Goal: Task Accomplishment & Management: Manage account settings

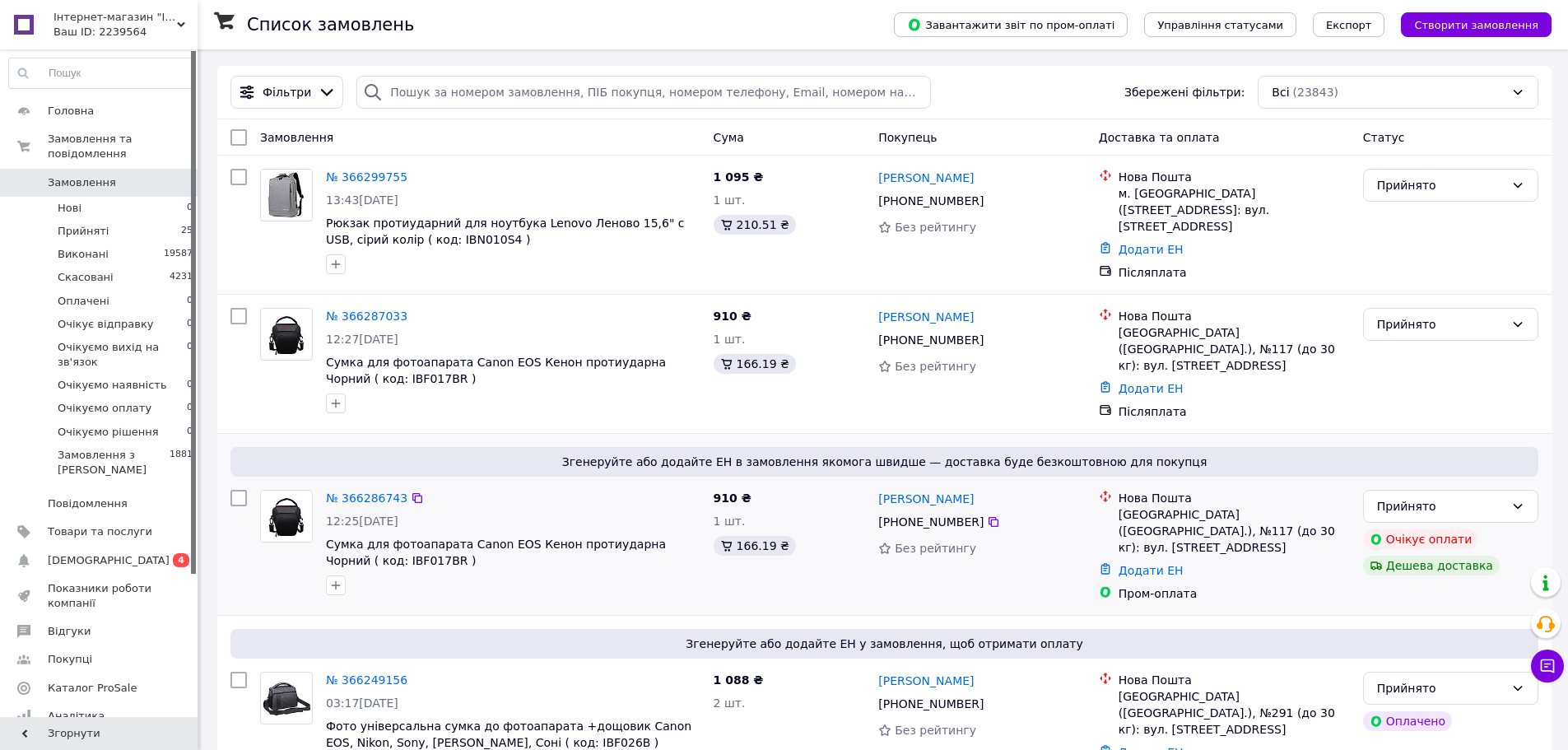
drag, startPoint x: 405, startPoint y: 482, endPoint x: 431, endPoint y: 477, distance: 26.5
click at [410, 492] on icon at bounding box center [417, 498] width 14 height 14
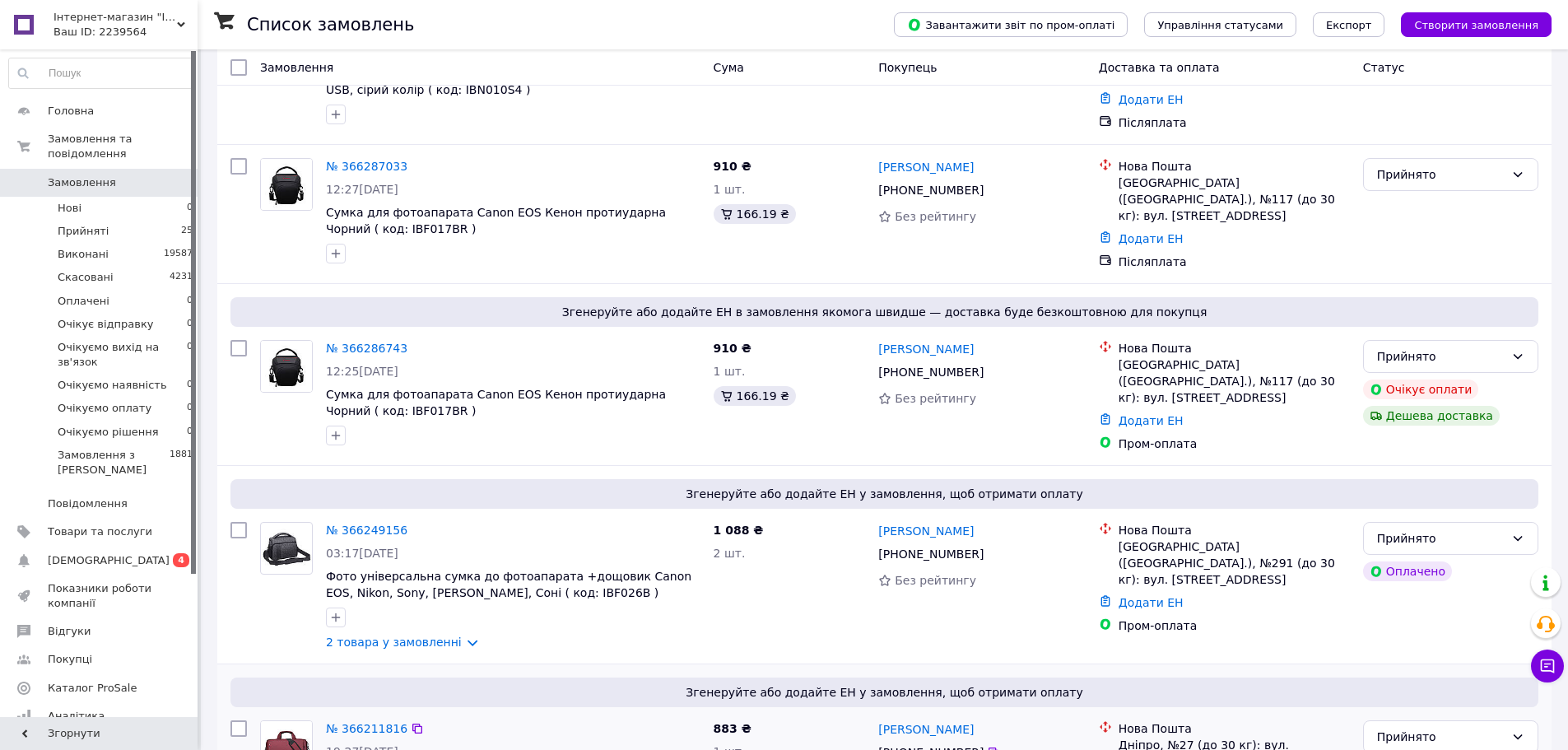
scroll to position [330, 0]
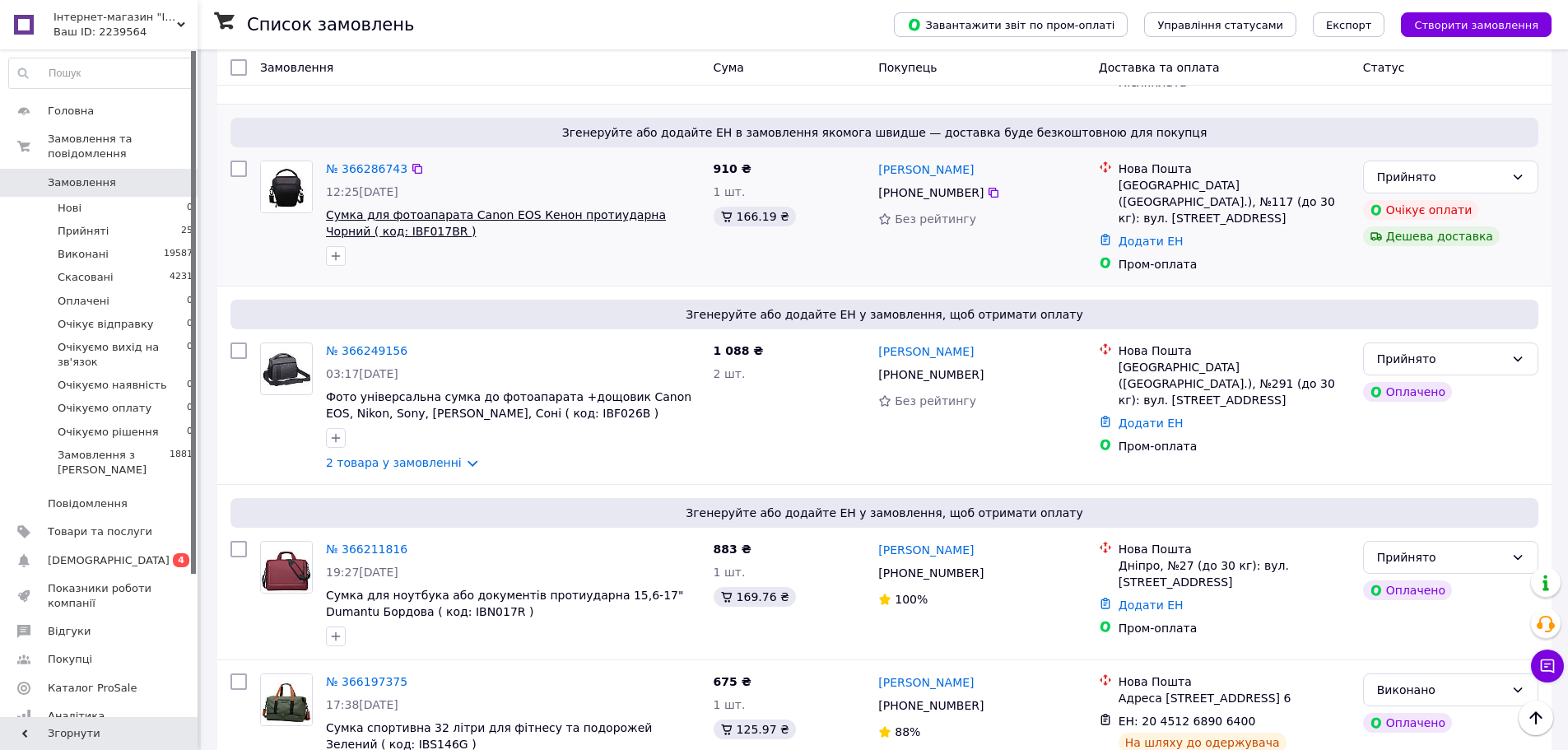
drag, startPoint x: 382, startPoint y: 330, endPoint x: 530, endPoint y: 202, distance: 195.7
click at [103, 554] on span "Сповіщення" at bounding box center [108, 561] width 122 height 14
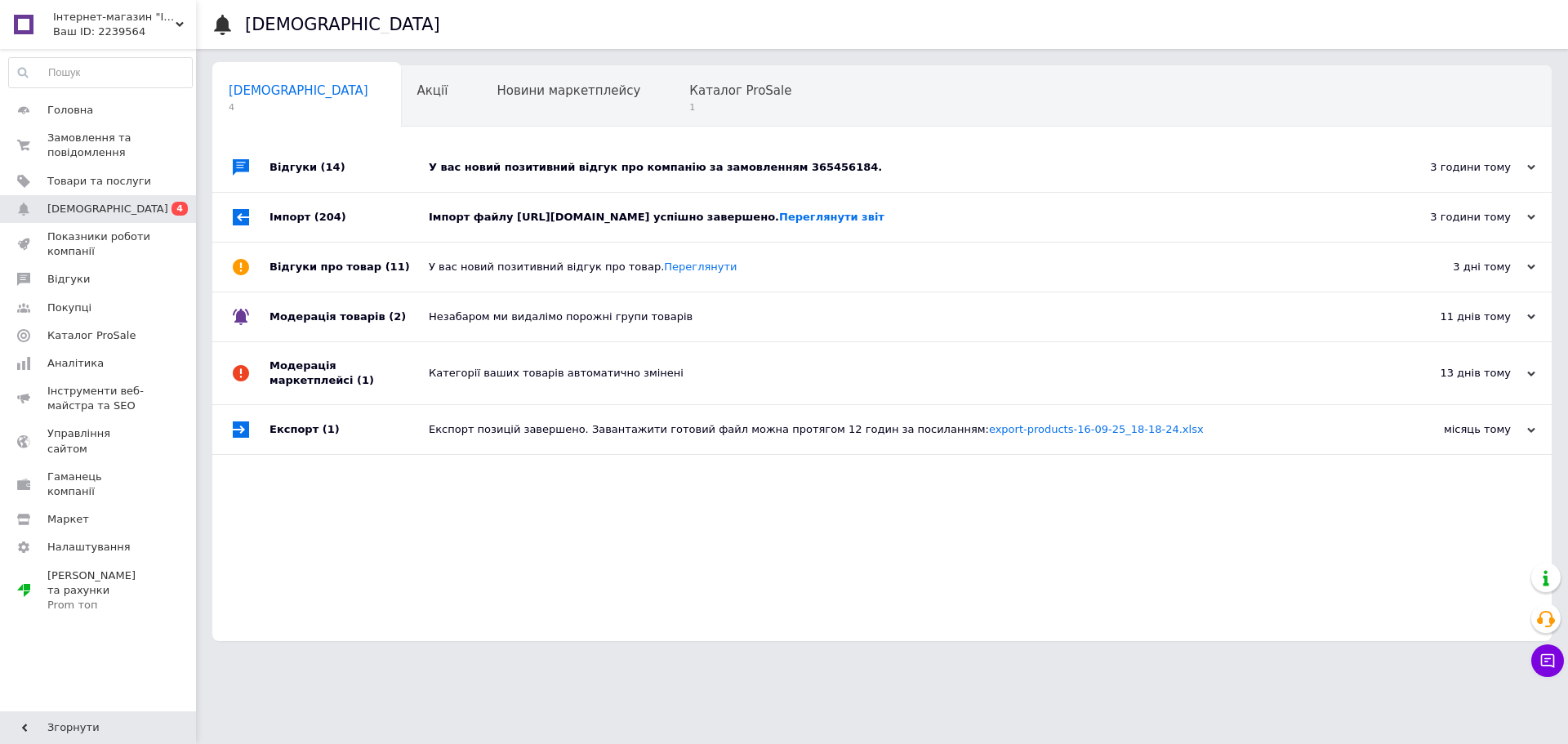
drag, startPoint x: 549, startPoint y: 218, endPoint x: 567, endPoint y: 182, distance: 40.2
click at [550, 217] on div "Імпорт файлу https://interbag.keepincrm.com/callbacks/prom/products.xlsx?access…" at bounding box center [900, 217] width 943 height 14
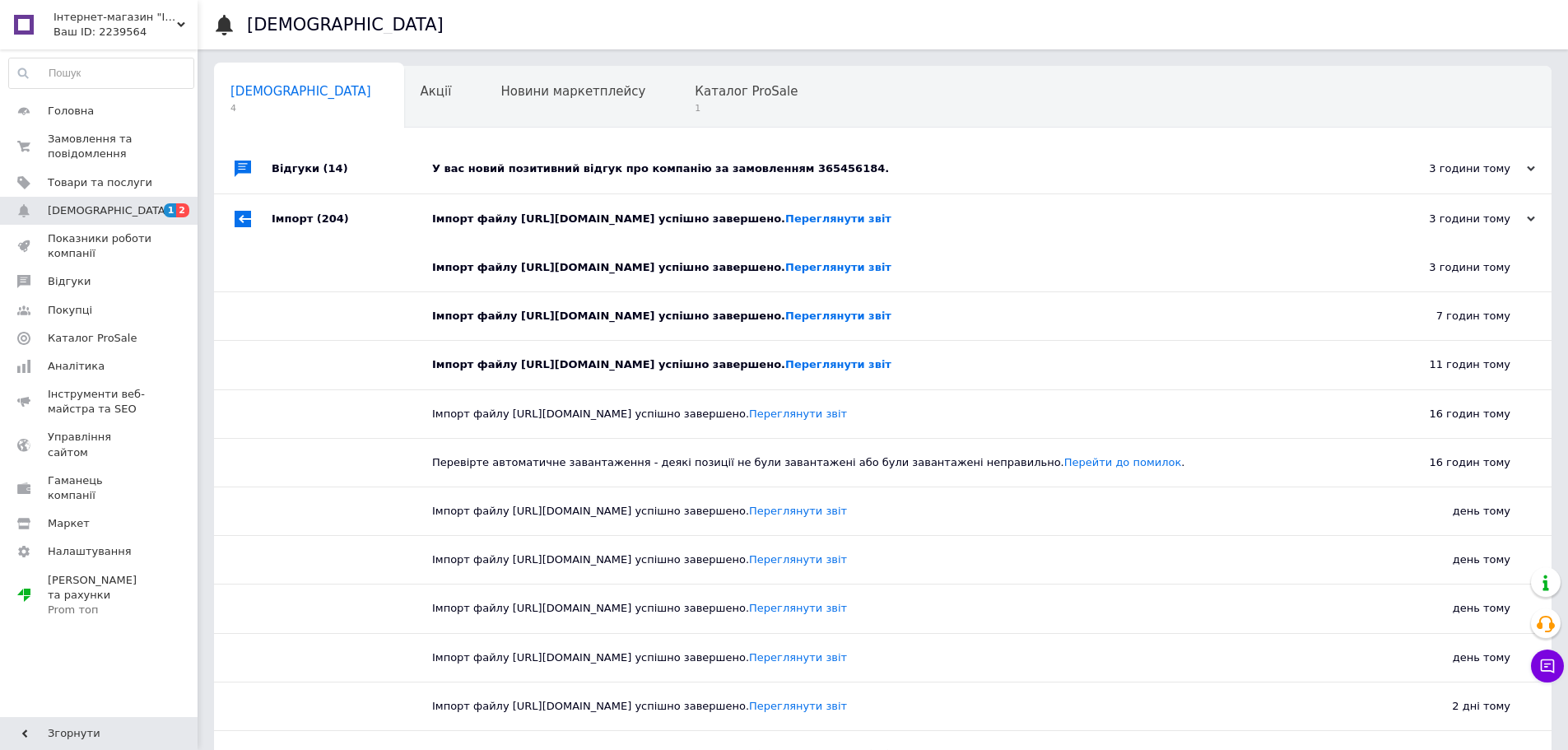
click at [574, 173] on div "У вас новий позитивний відгук про компанію за замовленням 365456184." at bounding box center [901, 168] width 939 height 14
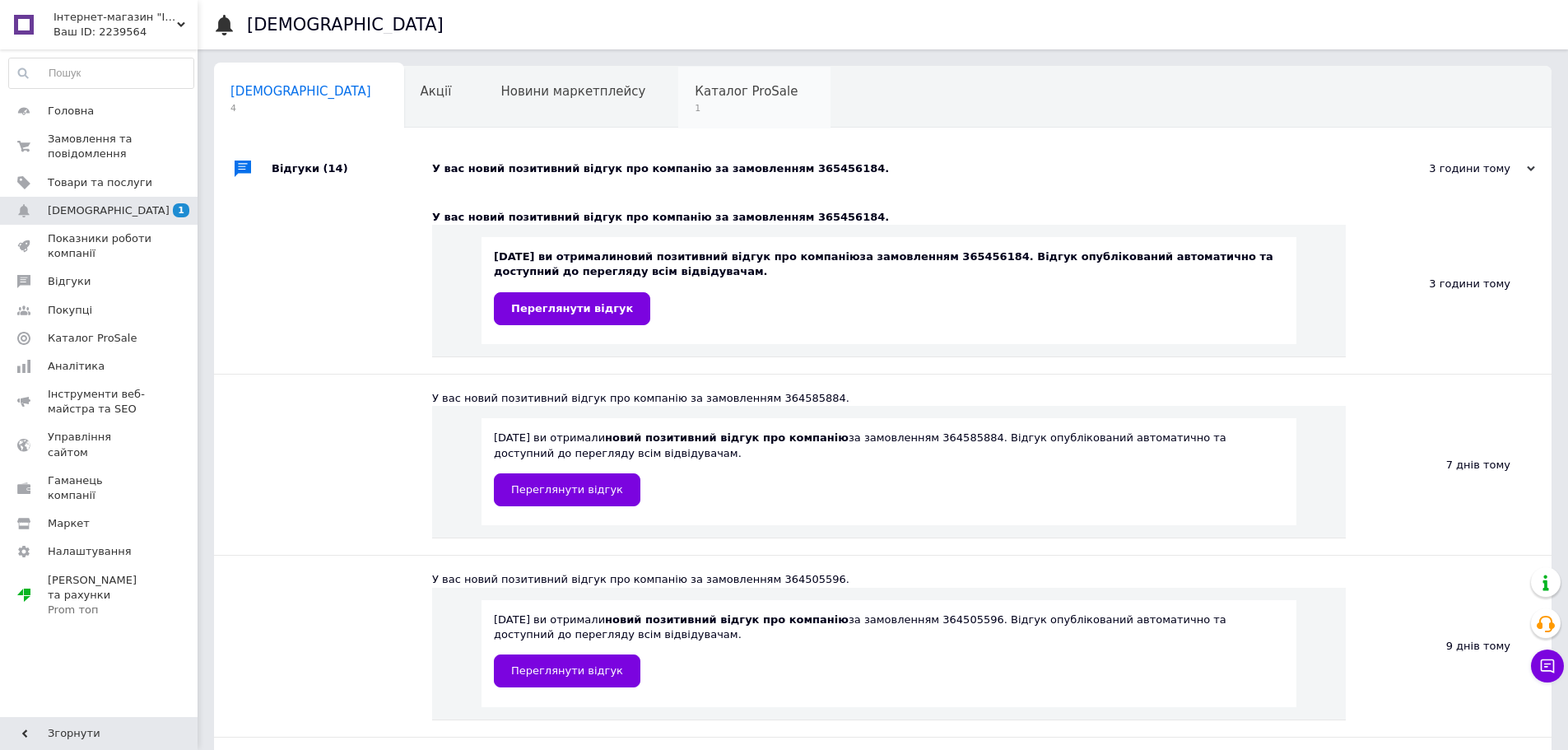
click at [695, 111] on span "1" at bounding box center [746, 108] width 103 height 13
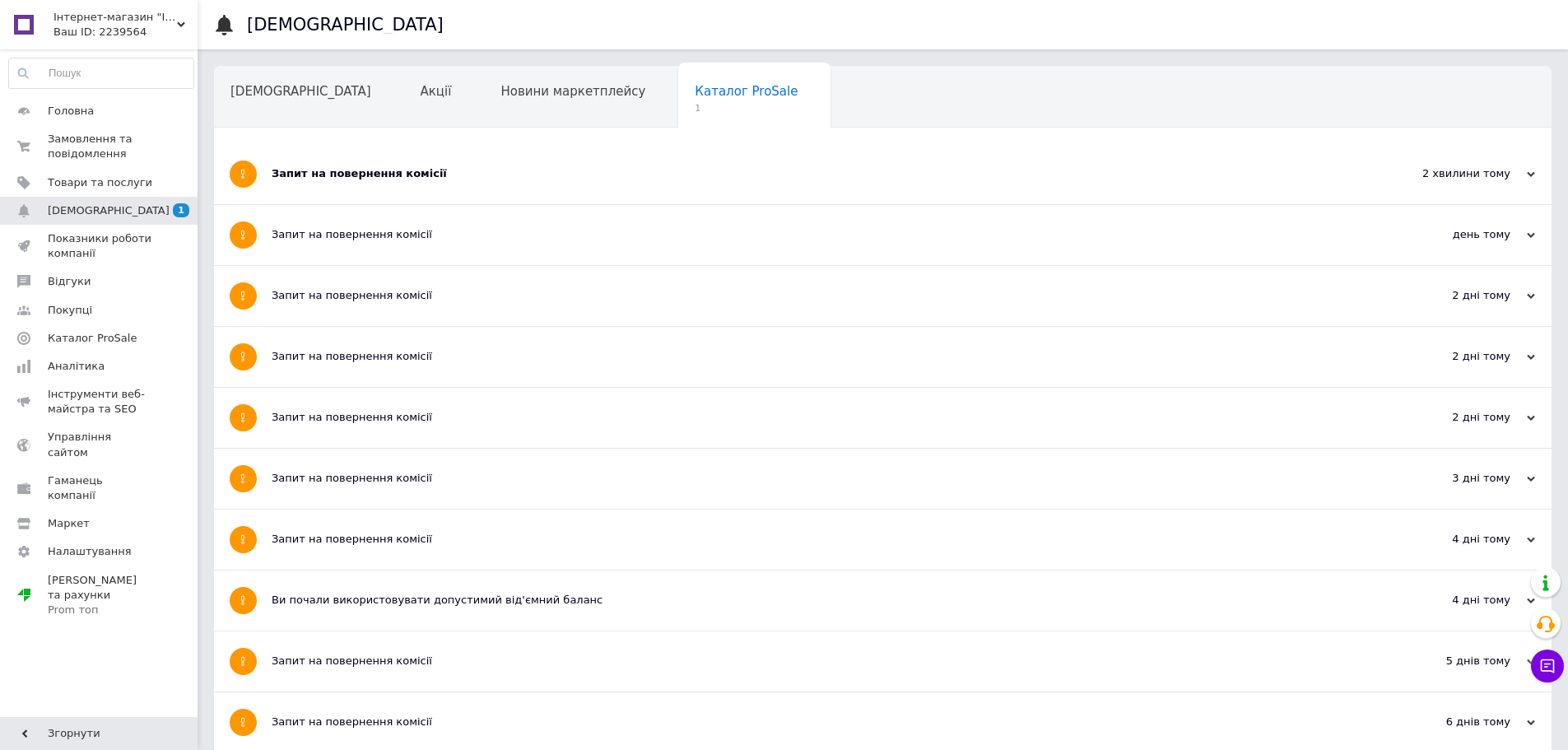
drag, startPoint x: 372, startPoint y: 183, endPoint x: 289, endPoint y: 103, distance: 115.3
click at [372, 181] on div "Запит на повернення комісії" at bounding box center [821, 174] width 1099 height 60
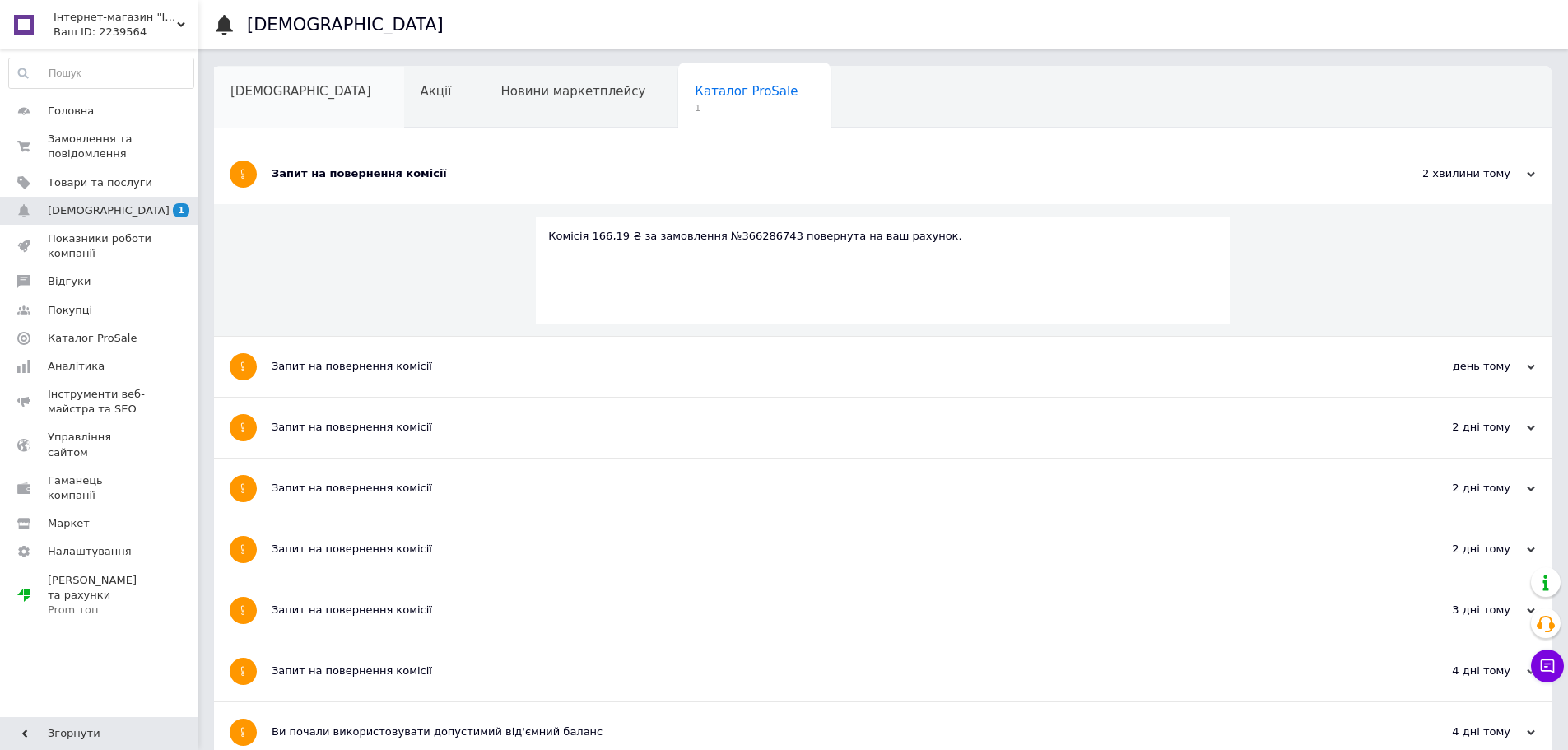
click at [286, 96] on span "Сповіщення" at bounding box center [301, 91] width 140 height 14
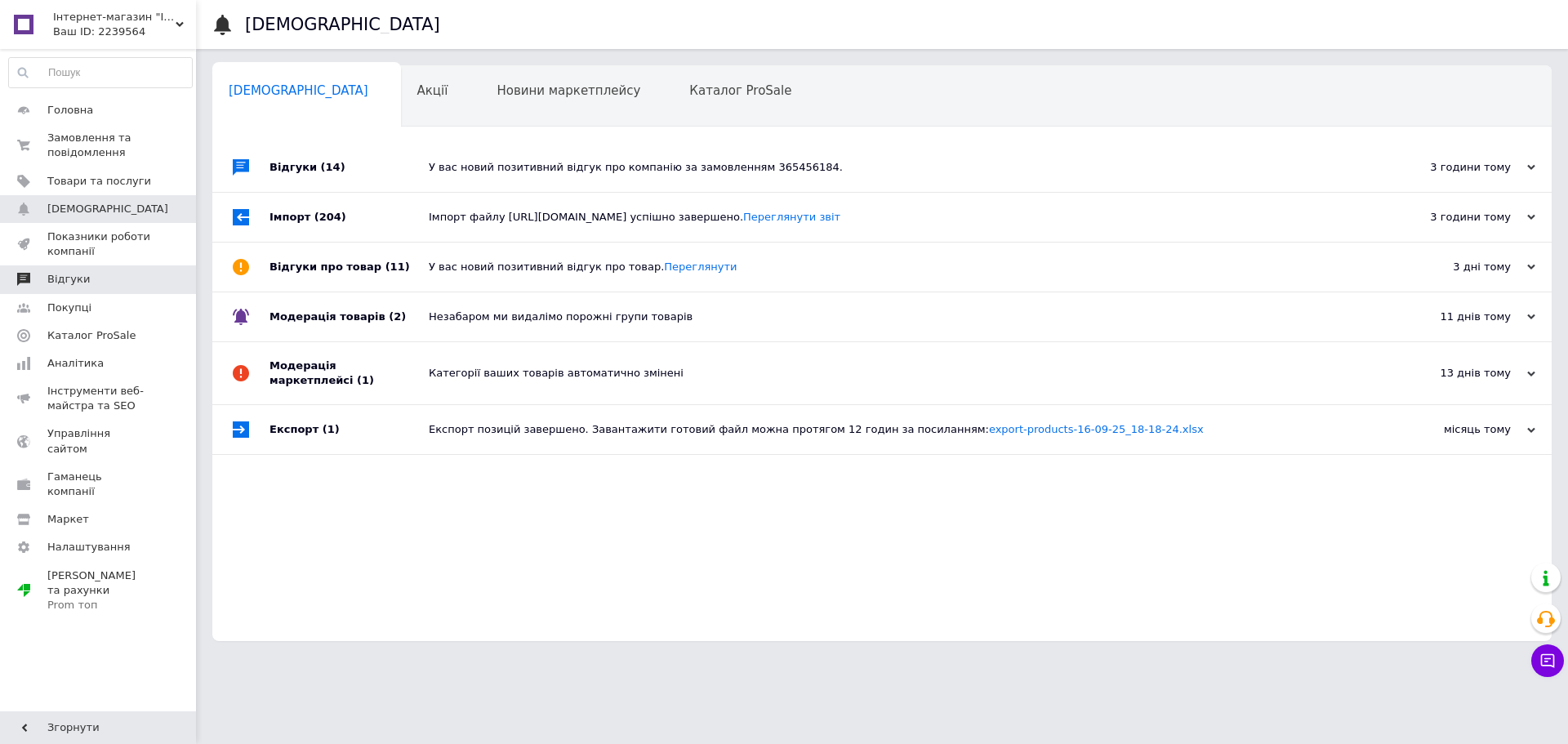
click at [87, 287] on span "Відгуки" at bounding box center [99, 280] width 104 height 14
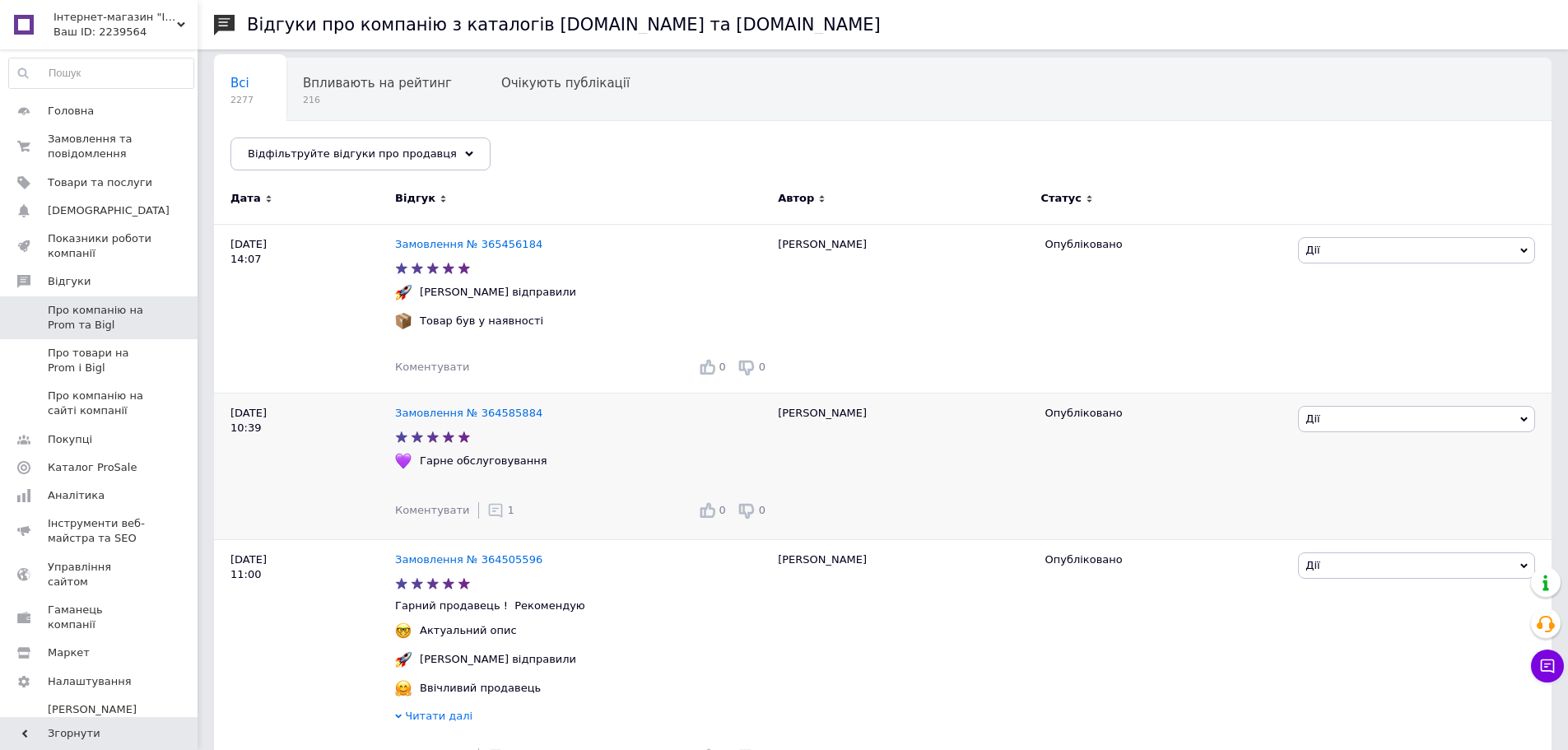
scroll to position [330, 0]
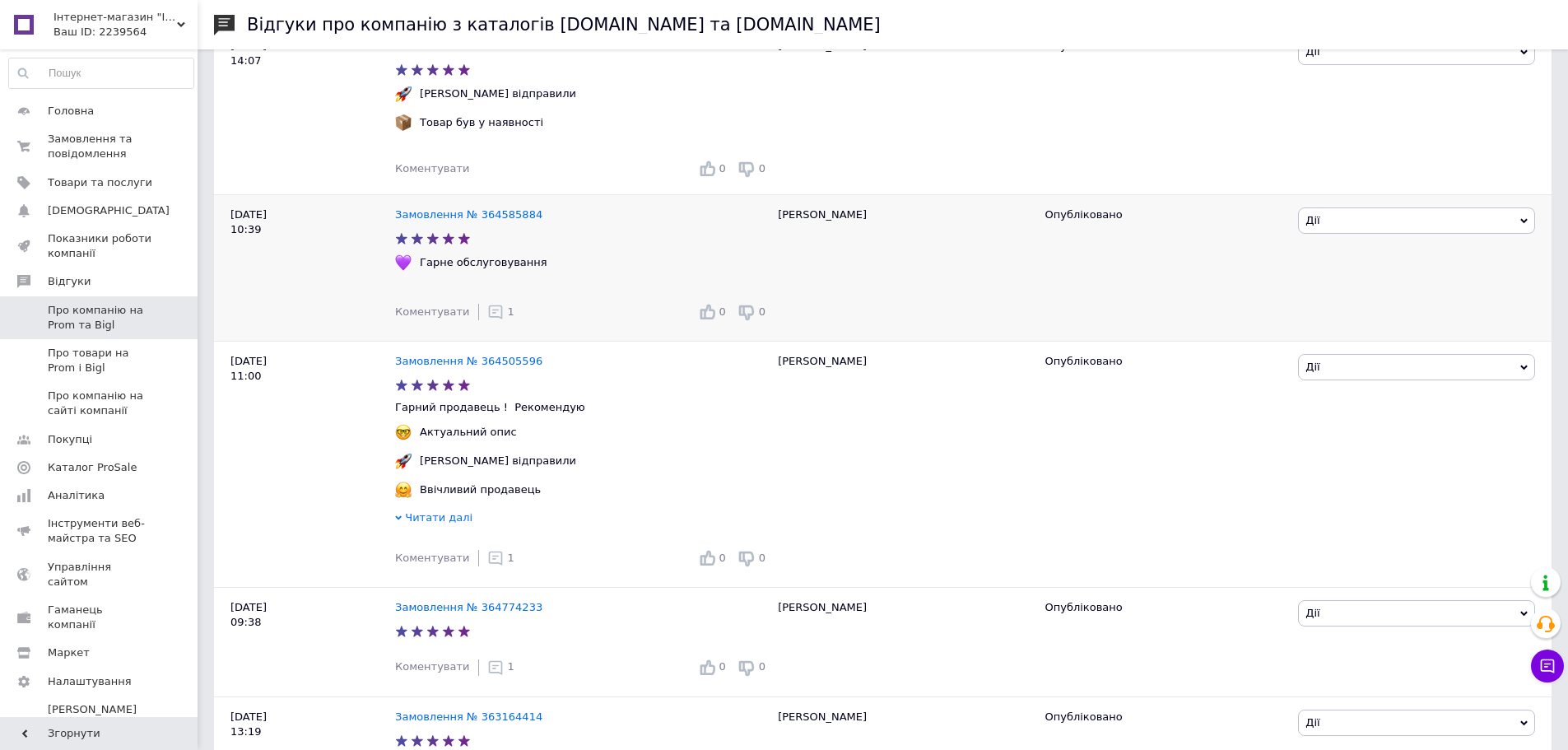
click at [494, 315] on div "1" at bounding box center [500, 312] width 27 height 16
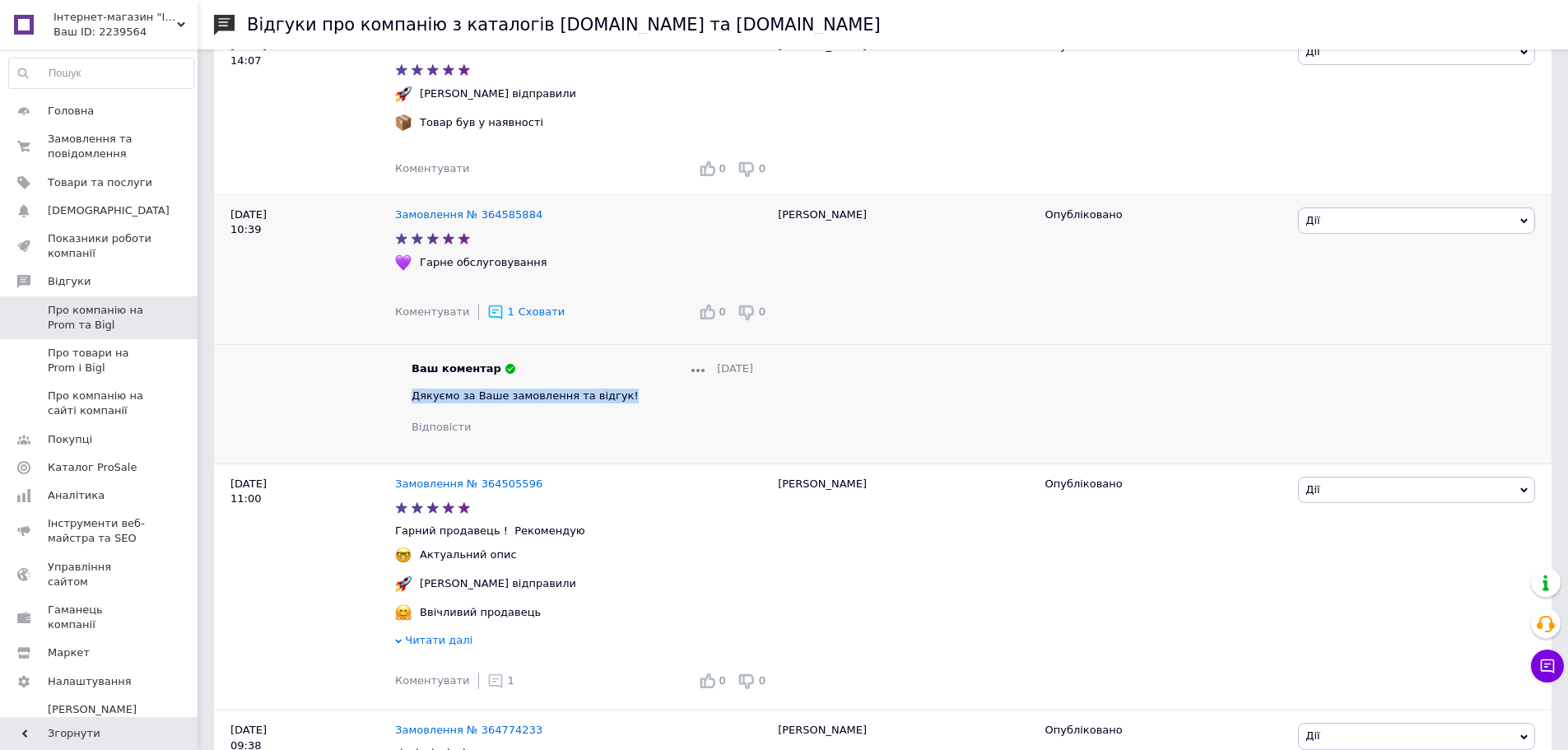
drag, startPoint x: 630, startPoint y: 409, endPoint x: 403, endPoint y: 396, distance: 227.4
click at [403, 396] on div "Ваш коментар 05.10.2025 Дякуємо за Ваше замовлення та відгук! Відповісти" at bounding box center [582, 399] width 374 height 74
copy span "Дякуємо за Ваше замовлення та відгук!"
click at [445, 167] on span "Коментувати" at bounding box center [432, 168] width 74 height 13
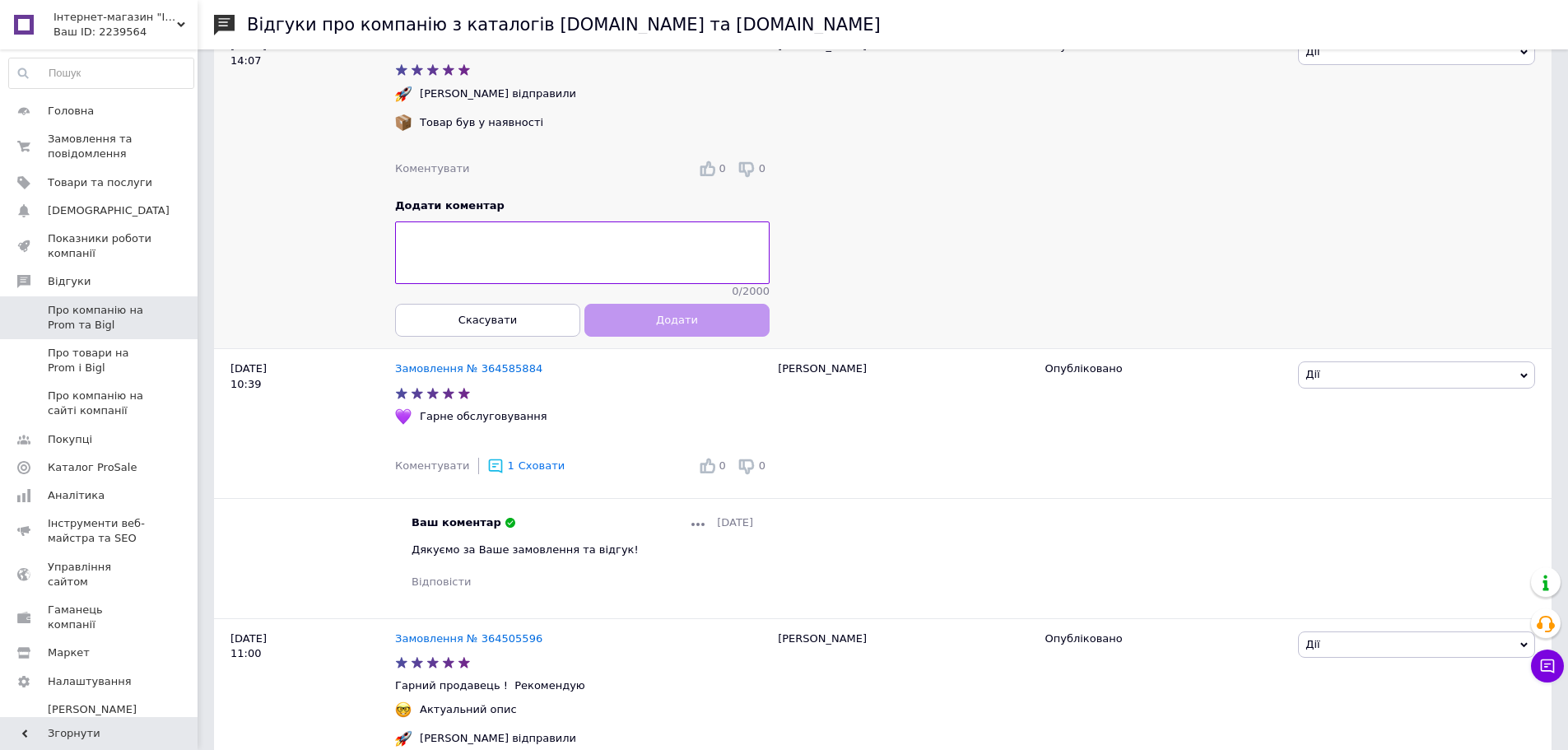
click at [487, 257] on textarea at bounding box center [582, 253] width 374 height 63
type textarea "Дякуємо за Ваше замовлення та відгук!"
click at [664, 326] on span "Додати" at bounding box center [677, 320] width 42 height 13
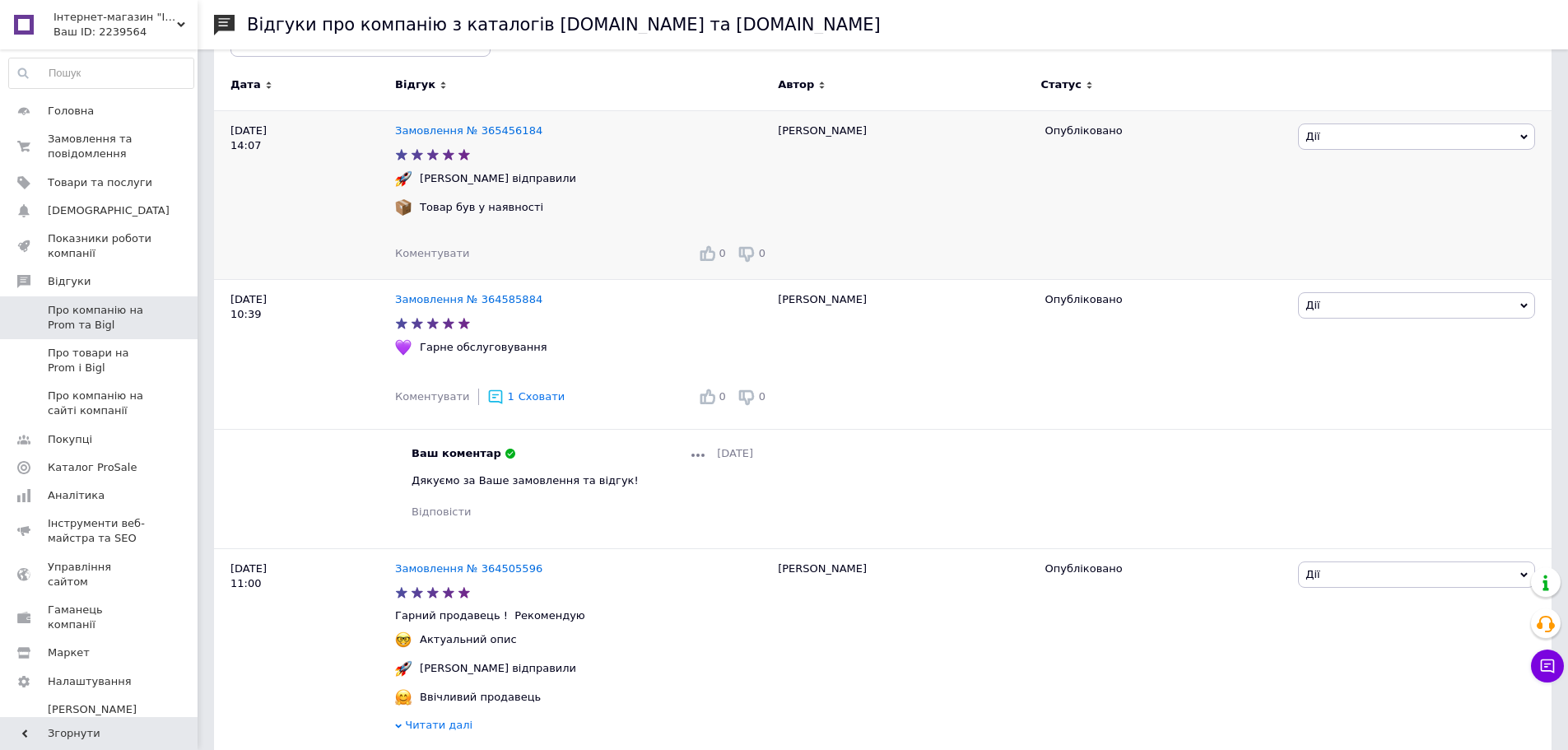
scroll to position [165, 0]
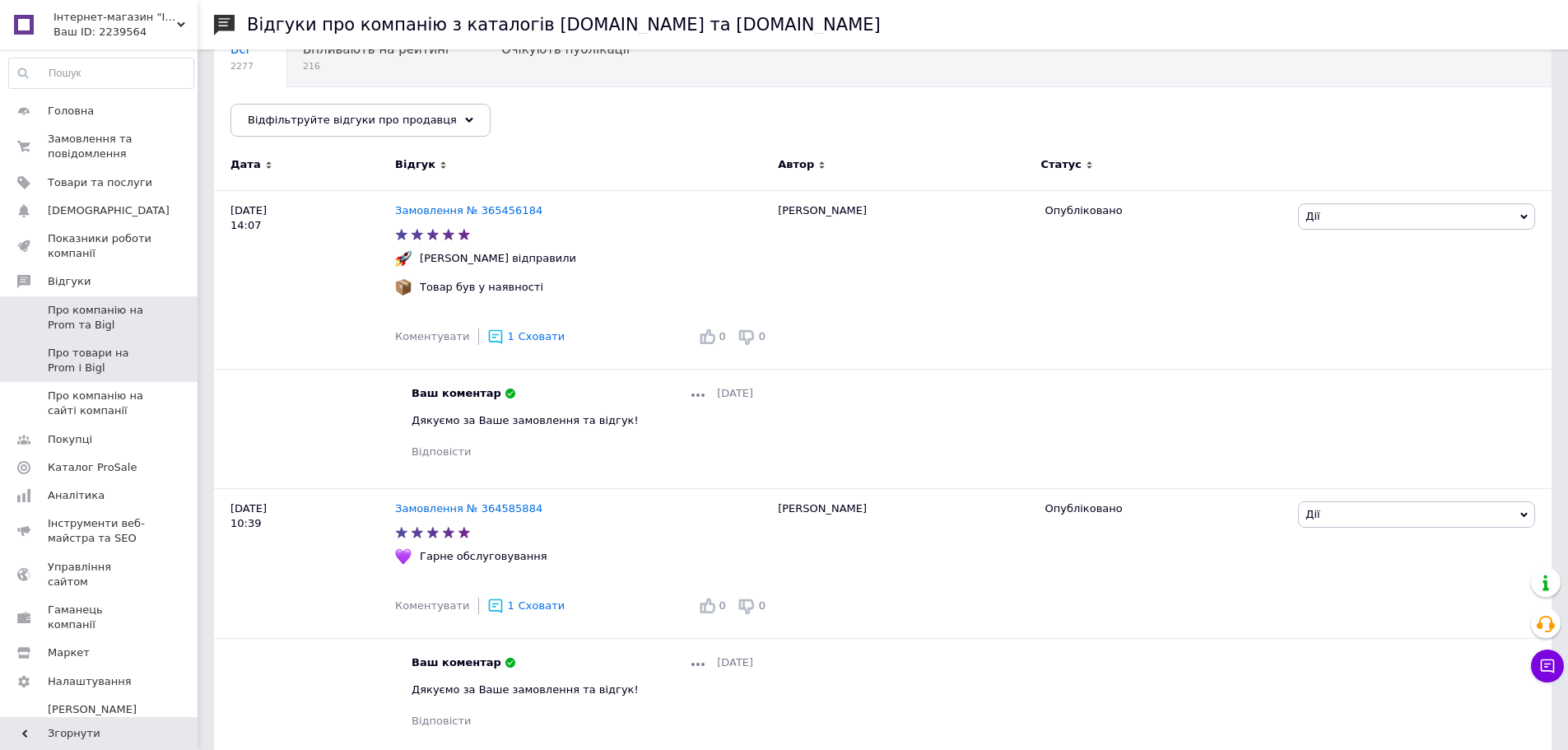
click at [122, 352] on span "Про товари на Prom і Bigl" at bounding box center [100, 360] width 104 height 30
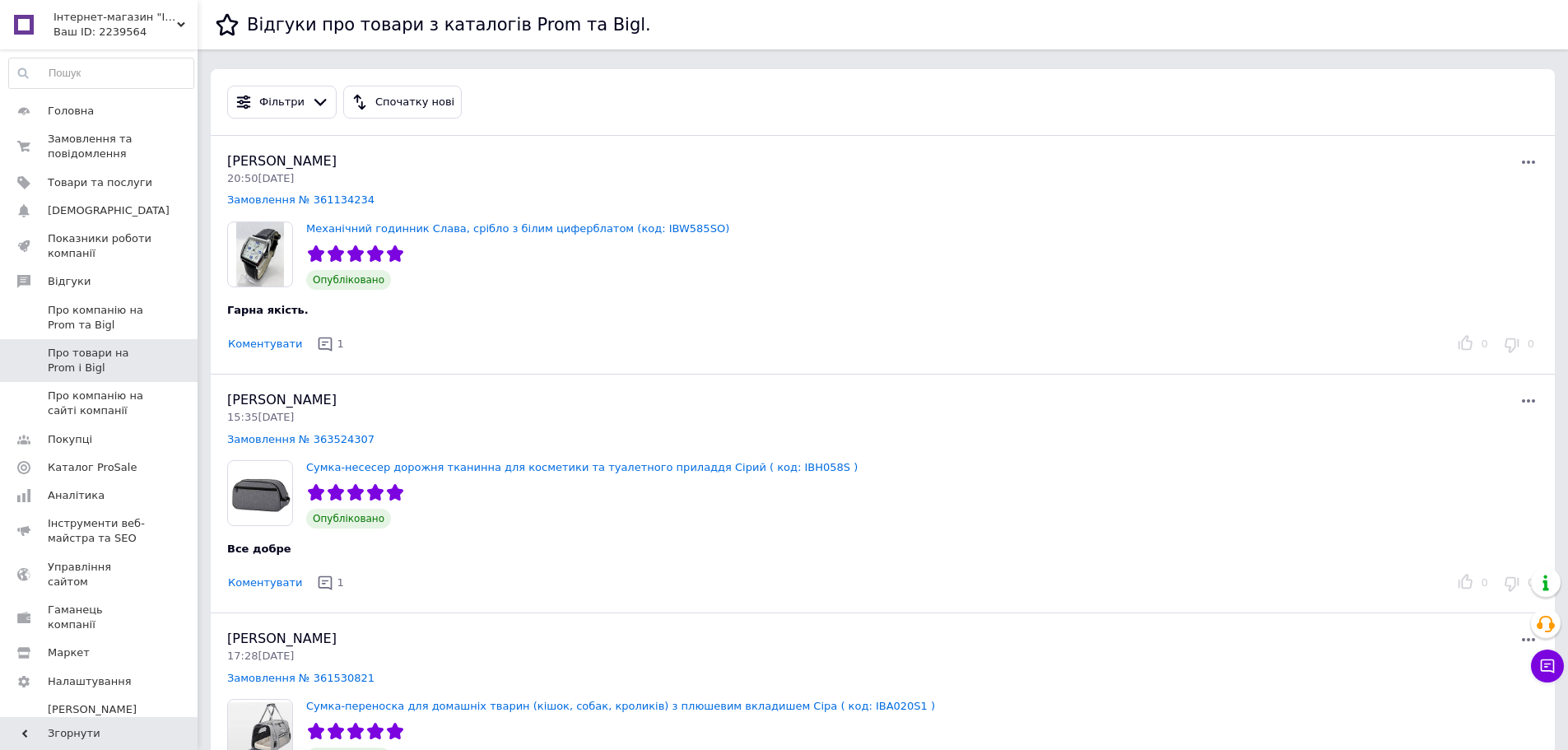
click at [131, 40] on div "Ваш ID: 2239564" at bounding box center [125, 32] width 144 height 14
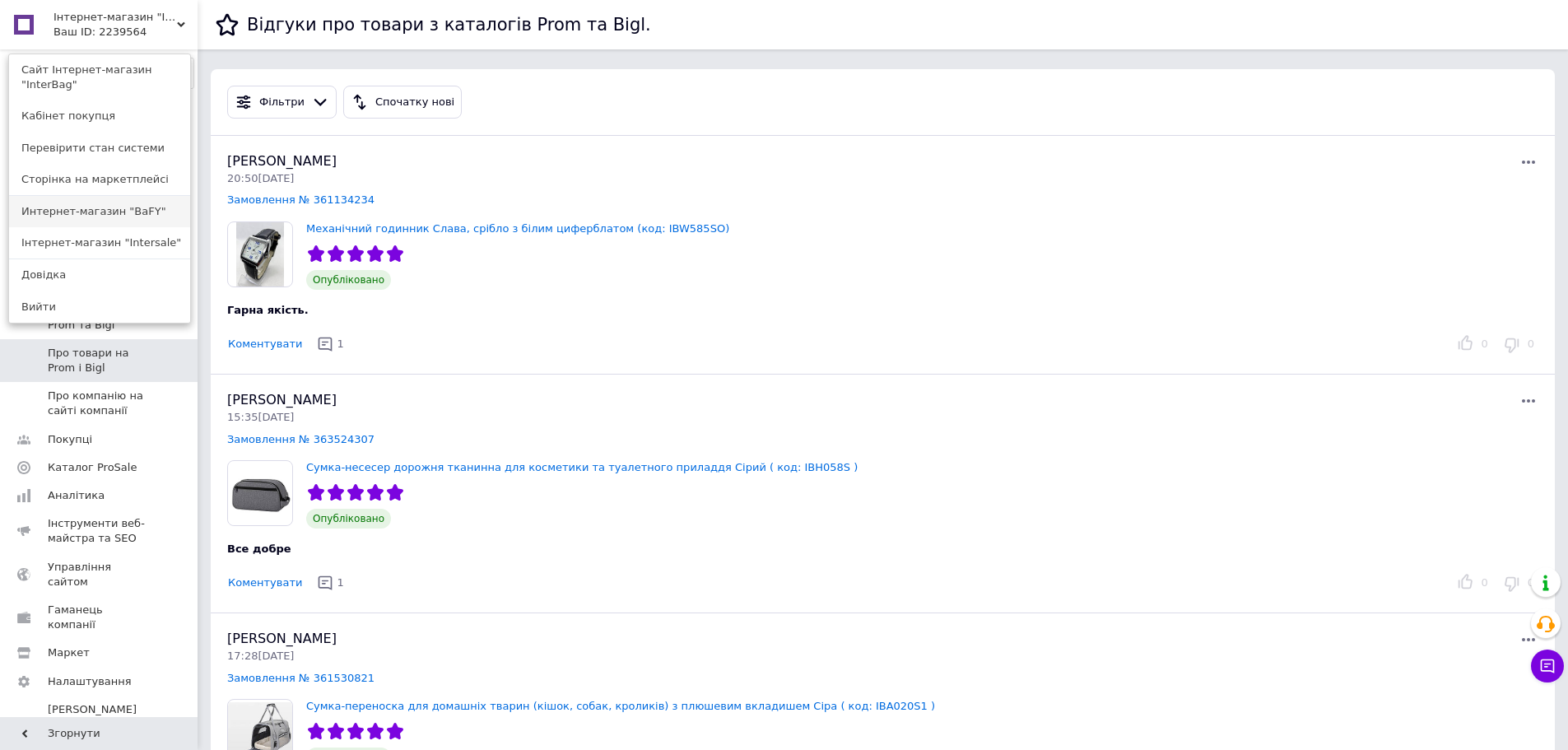
drag, startPoint x: 117, startPoint y: 194, endPoint x: 658, endPoint y: 185, distance: 541.1
click at [118, 196] on link "Интернет-магазин "BaFY"" at bounding box center [99, 212] width 181 height 32
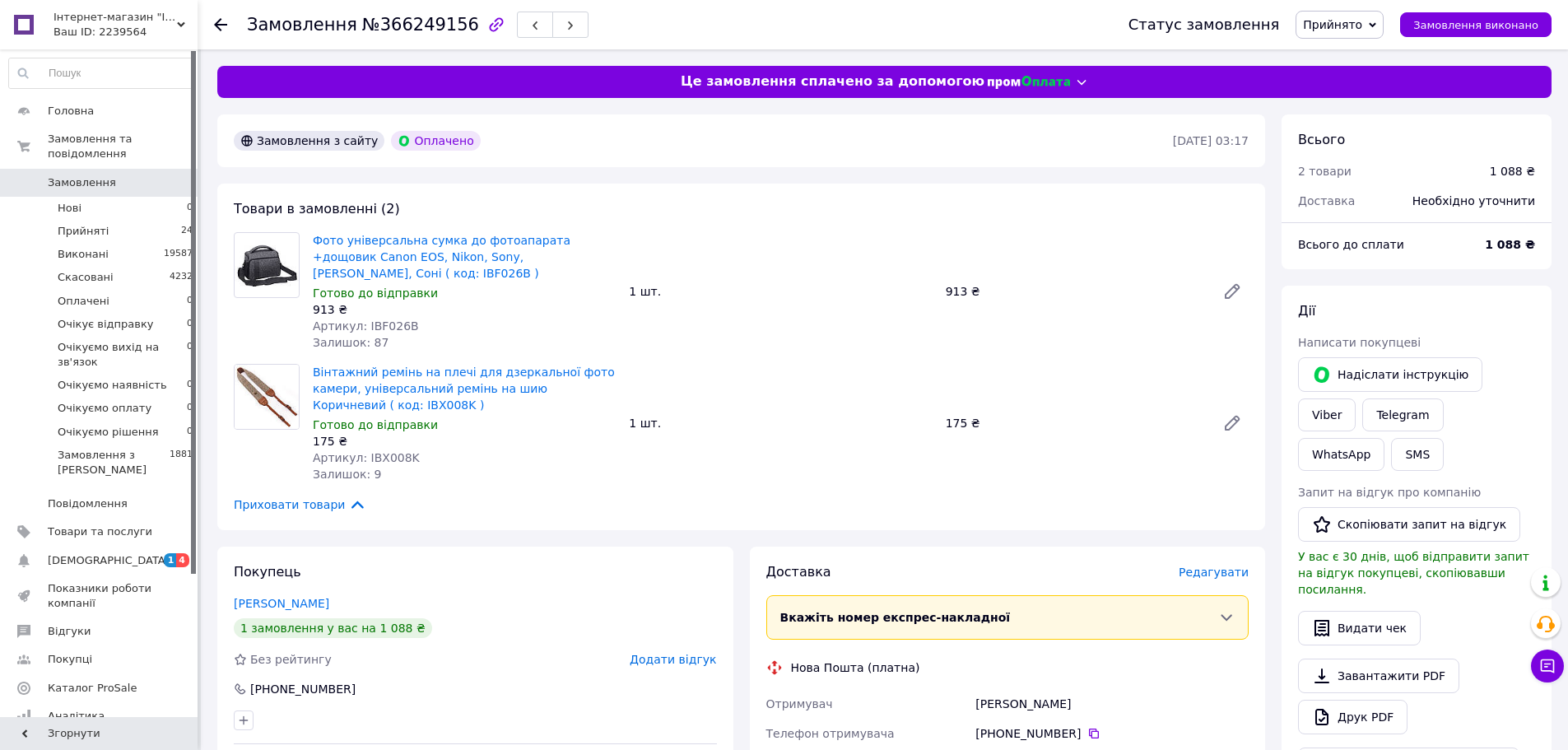
click at [429, 29] on span "№366249156" at bounding box center [420, 24] width 117 height 20
copy span "366249156"
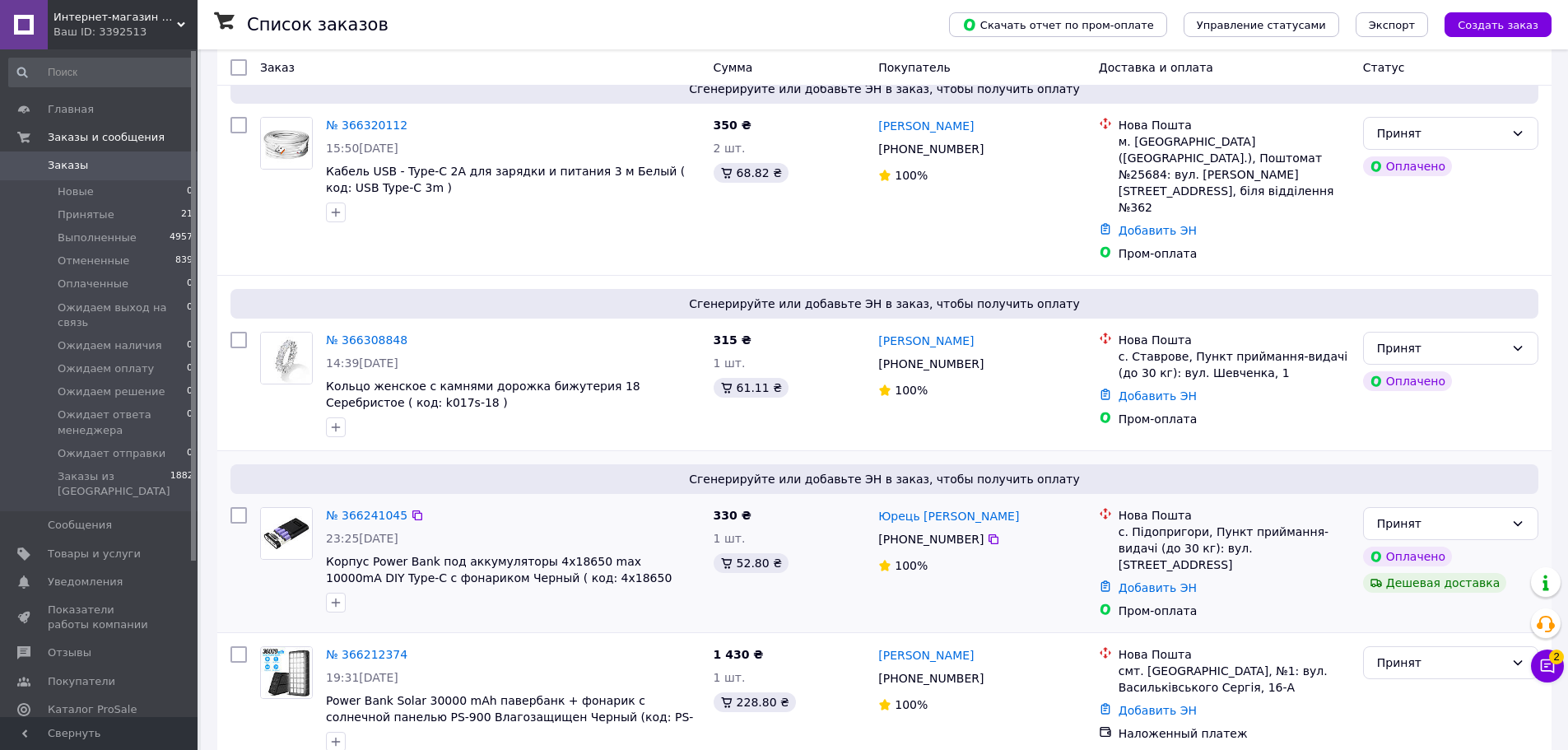
scroll to position [165, 0]
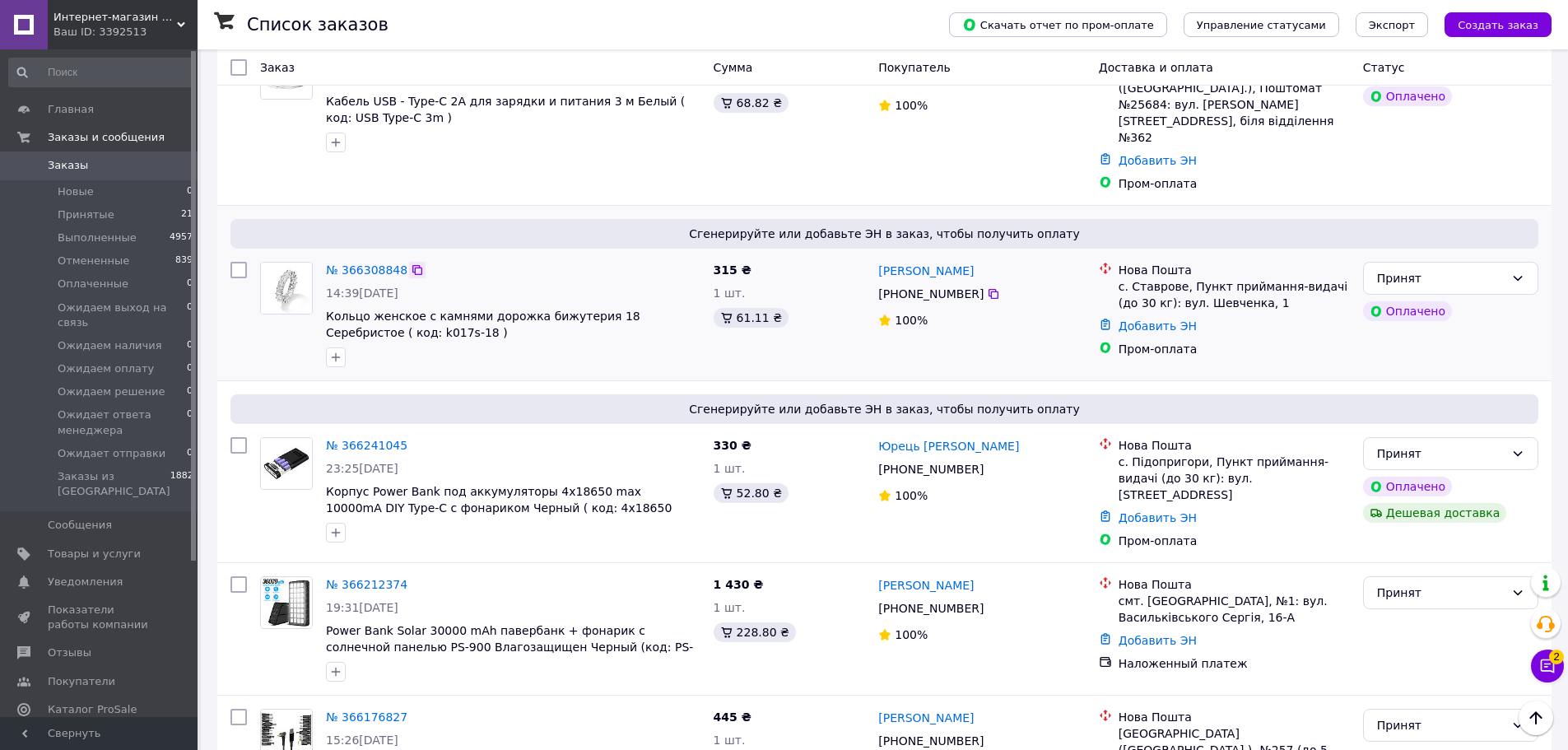
click at [410, 264] on icon at bounding box center [417, 270] width 14 height 14
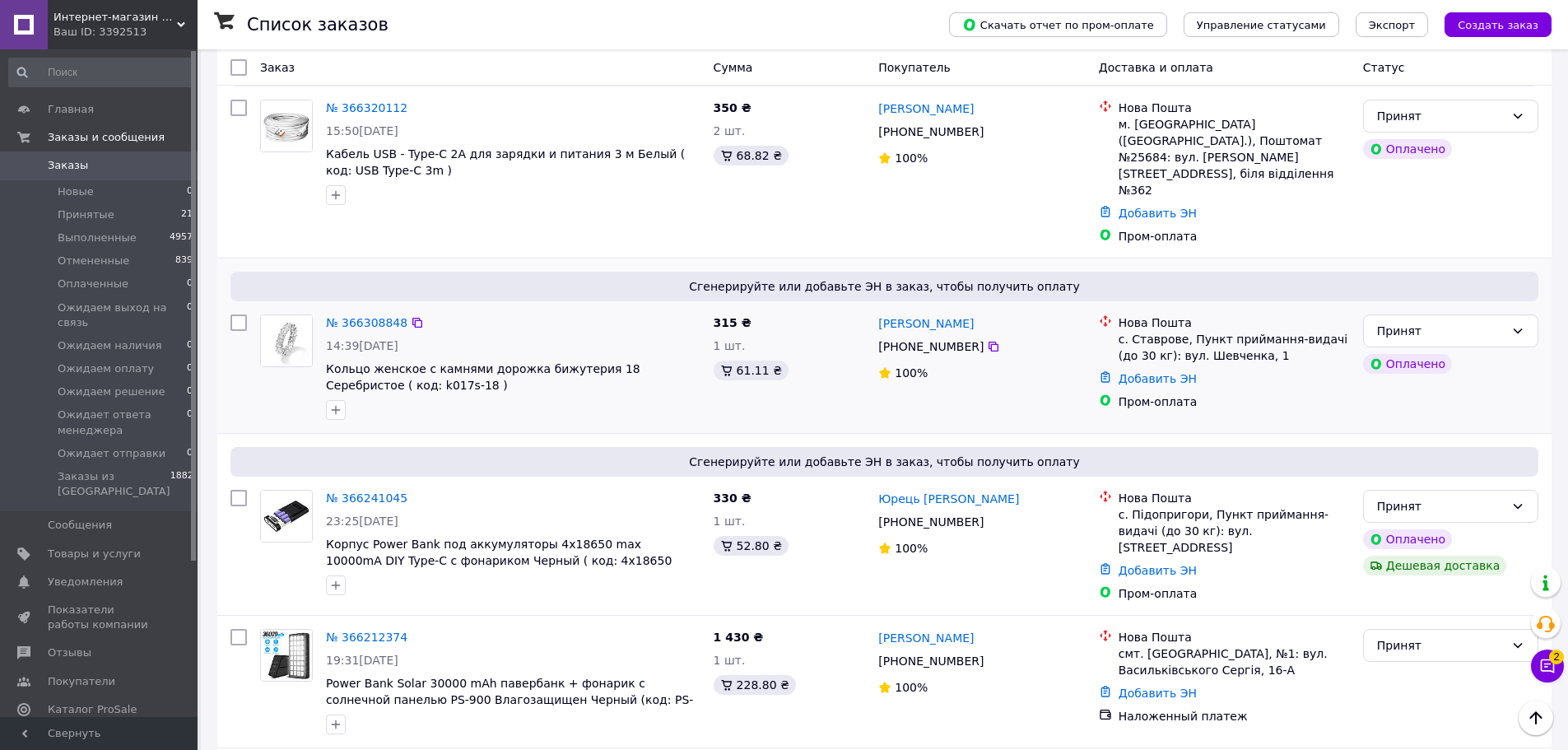
scroll to position [82, 0]
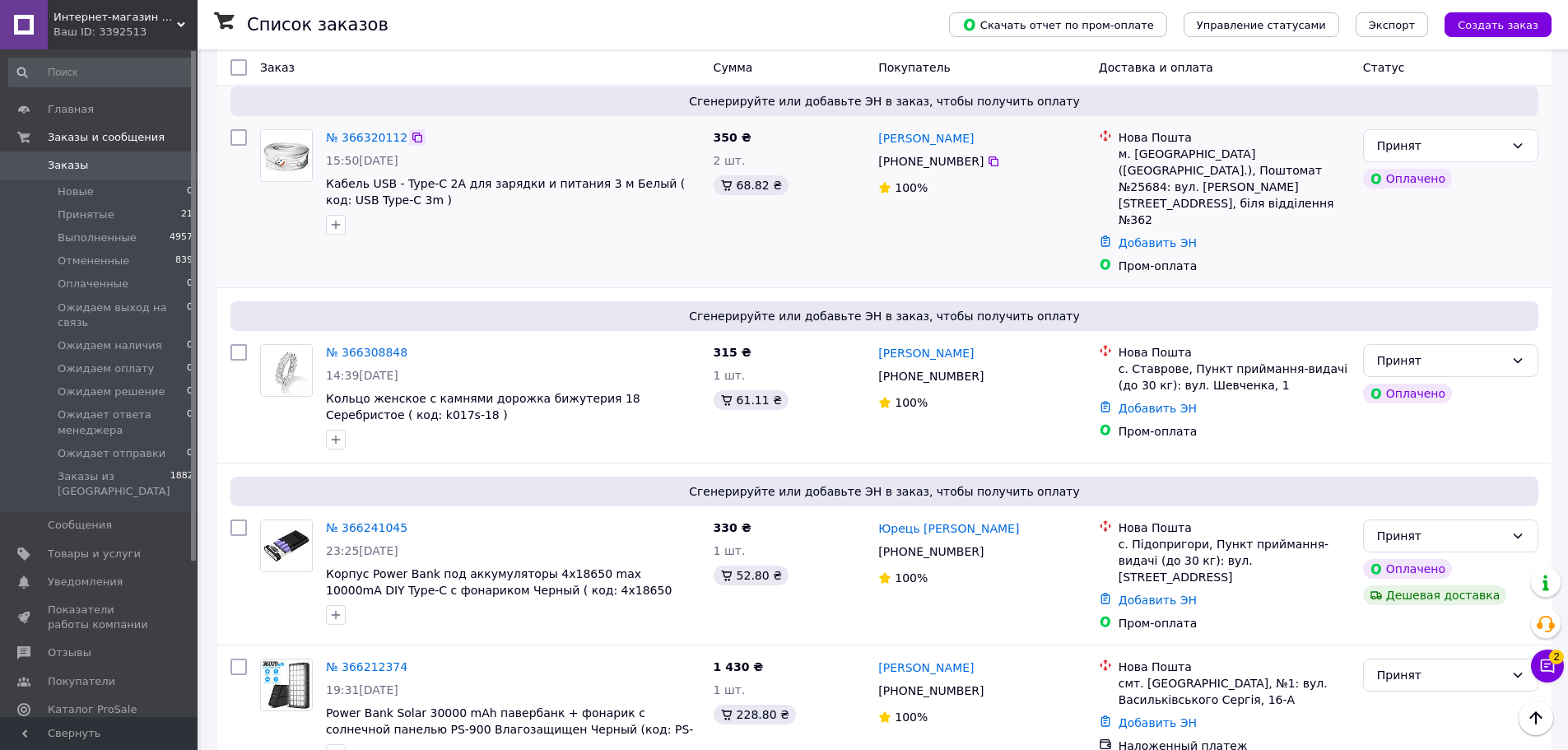
click at [412, 136] on icon at bounding box center [417, 137] width 10 height 10
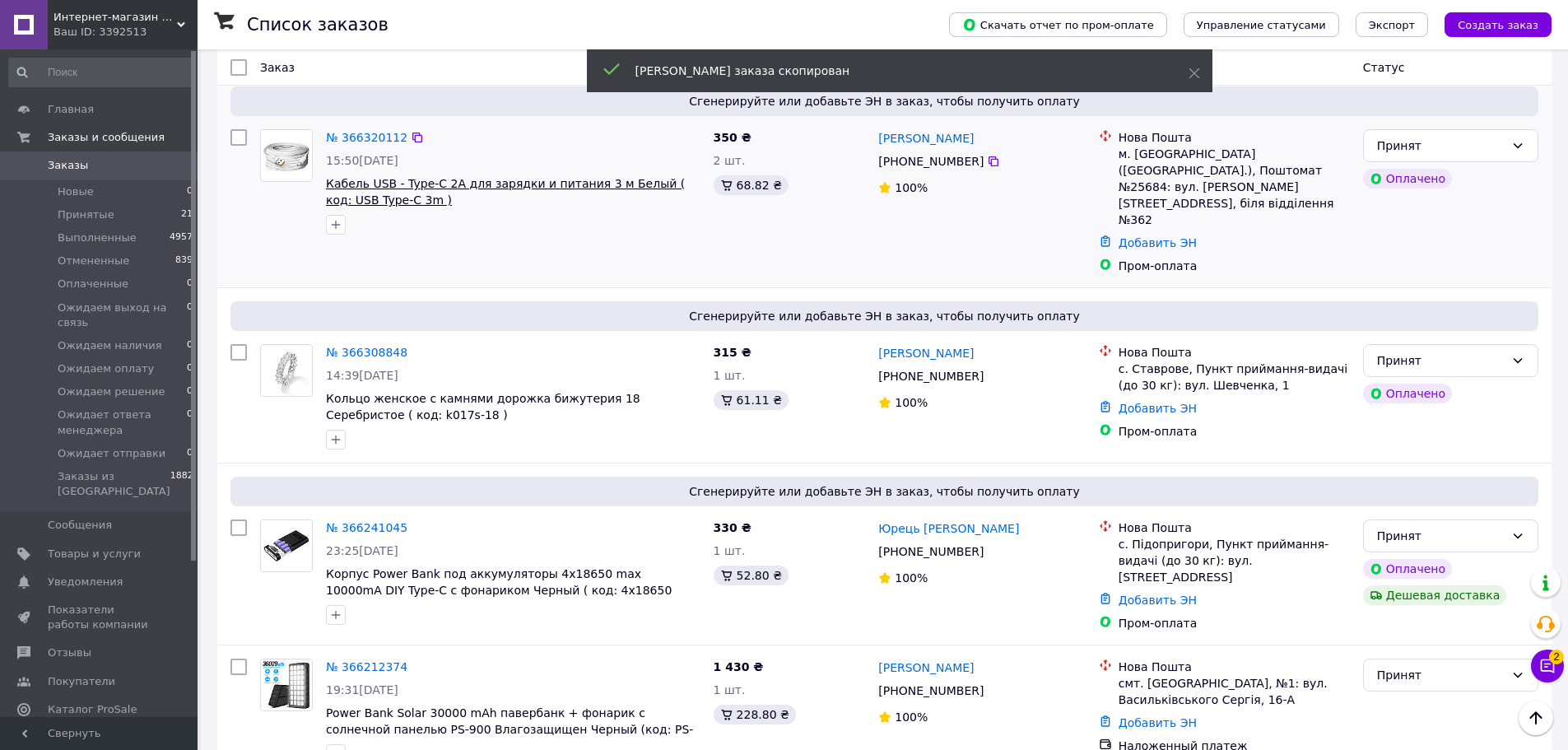
scroll to position [0, 0]
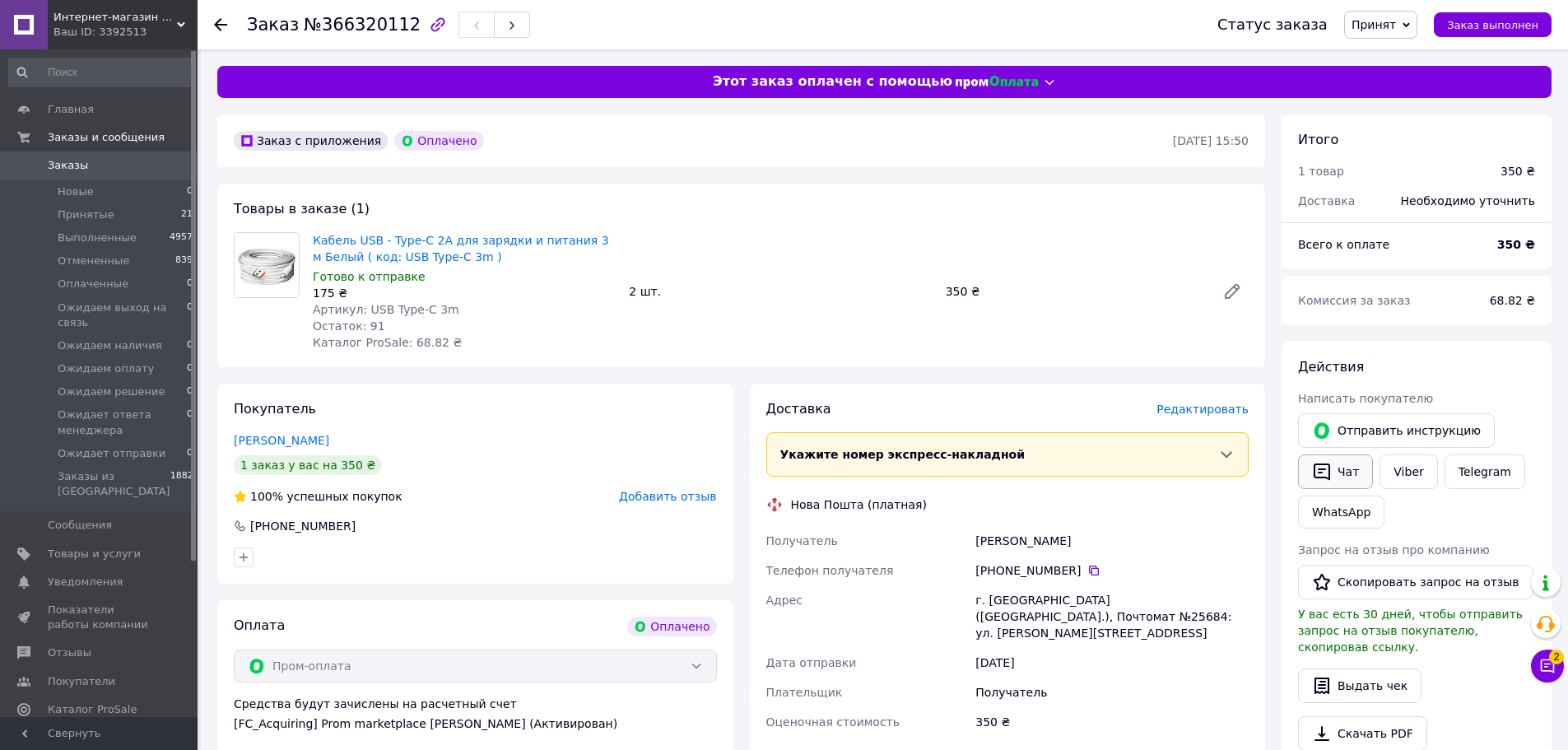
click at [1331, 472] on icon "button" at bounding box center [1322, 472] width 20 height 20
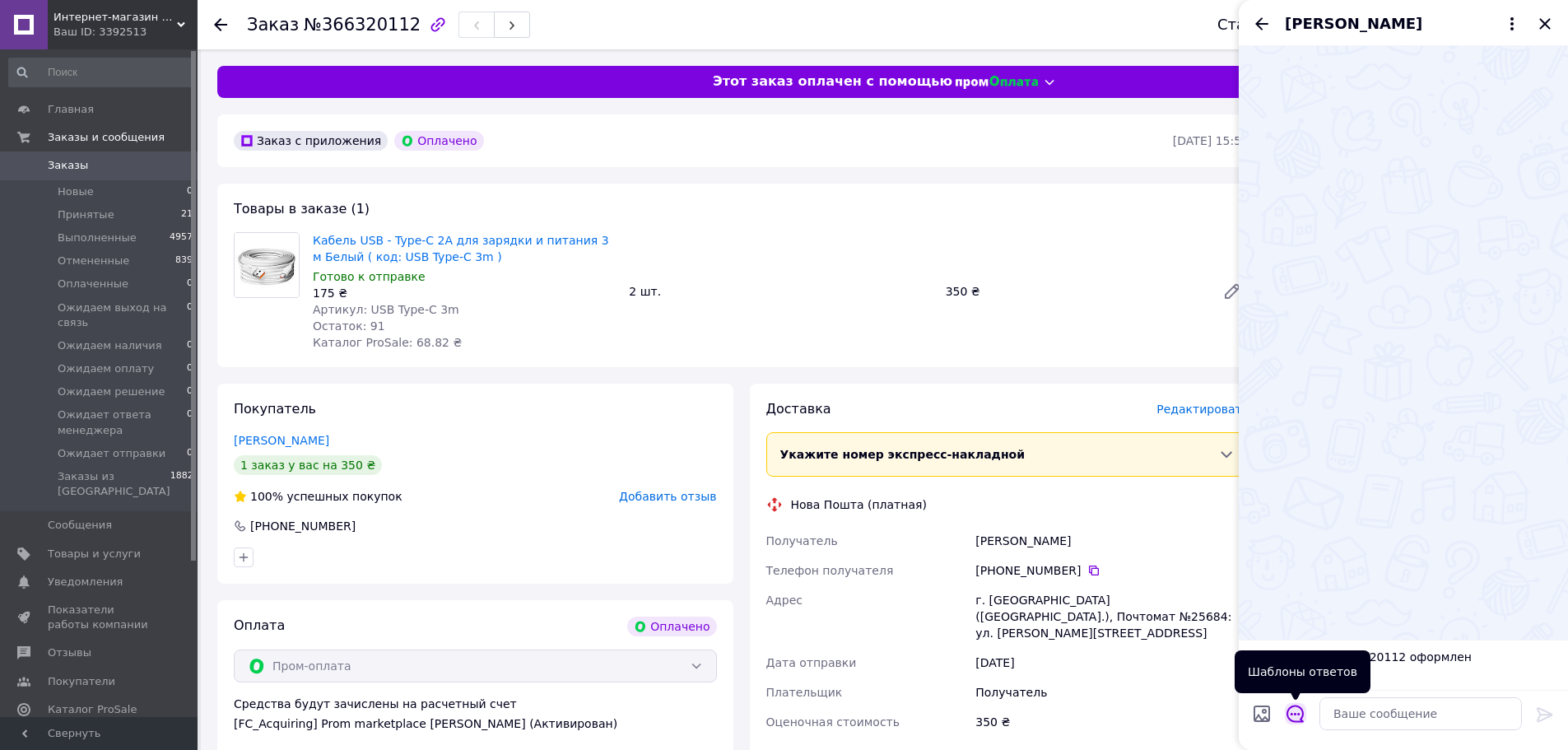
drag, startPoint x: 1298, startPoint y: 725, endPoint x: 1298, endPoint y: 715, distance: 10.0
click at [1298, 724] on div at bounding box center [1295, 717] width 34 height 41
click at [1301, 715] on icon "Открыть шаблоны ответов" at bounding box center [1296, 714] width 18 height 18
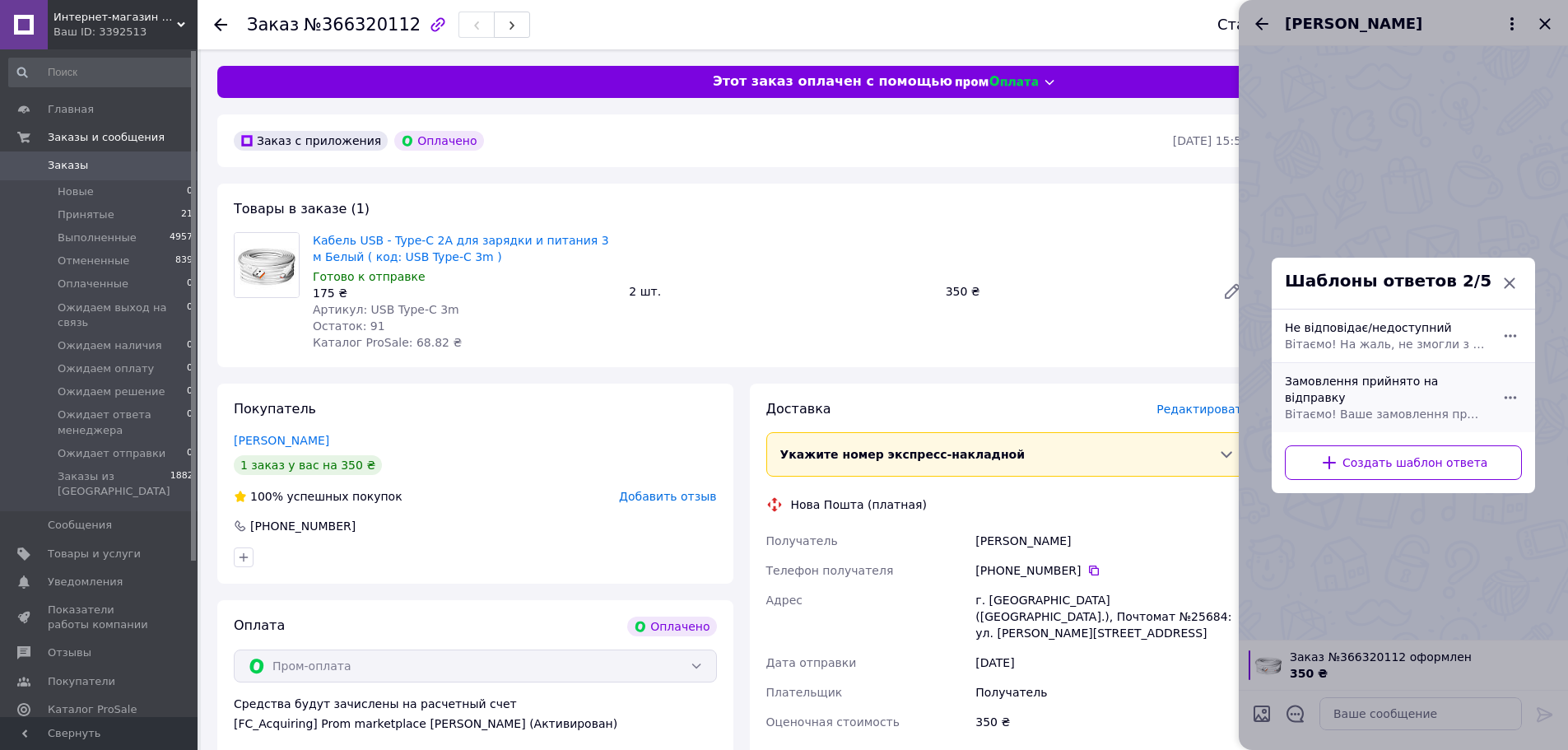
click at [1367, 381] on div "Замовлення прийнято на відправку [PERSON_NAME]! Ваше замовлення прийнято на від…" at bounding box center [1385, 398] width 214 height 63
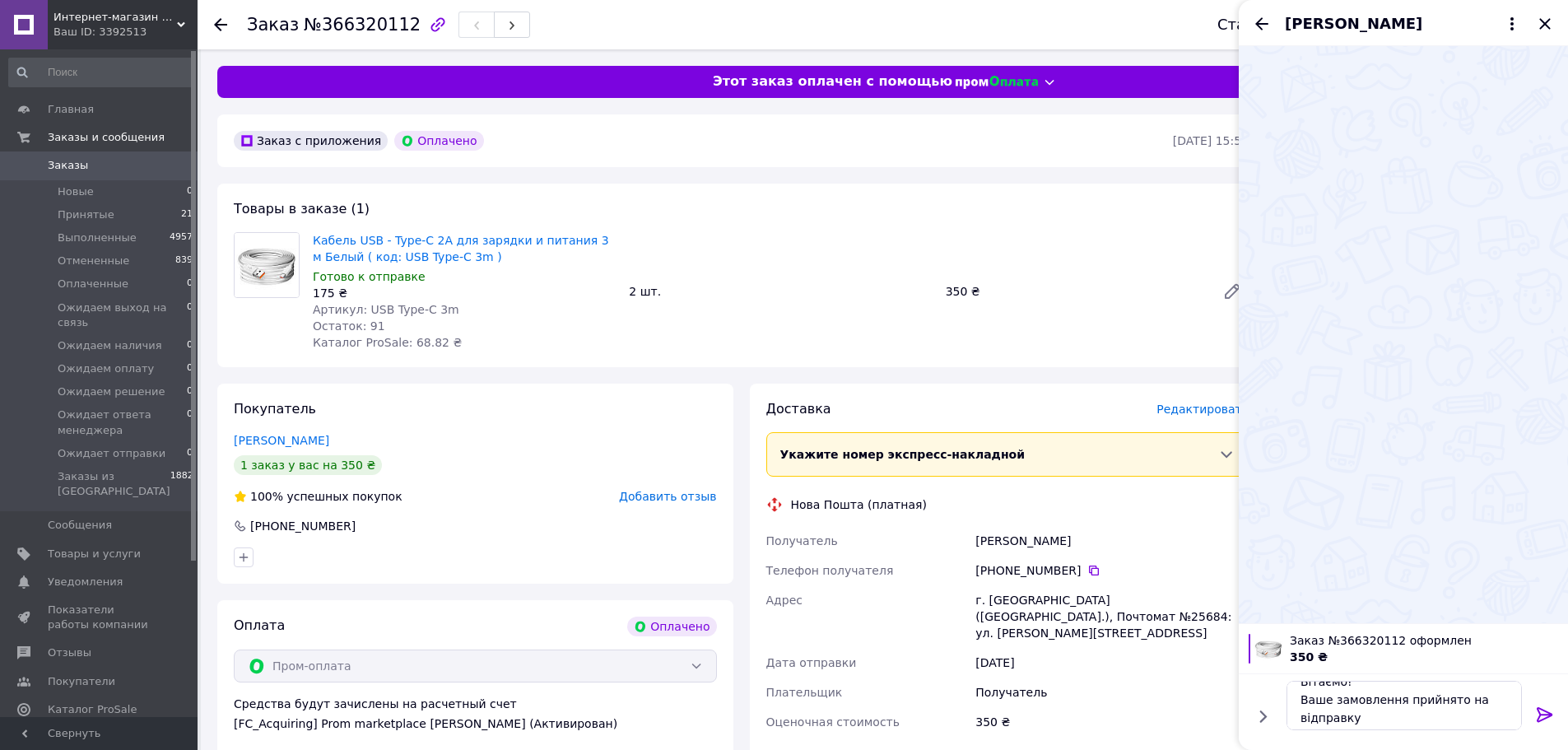
scroll to position [20, 0]
click at [1447, 728] on textarea "Вітаємо! Ваше замовлення прийнято на відправку" at bounding box center [1405, 705] width 236 height 50
type textarea "Вітаємо! Ваше замовлення прийнято на відправку завтра"
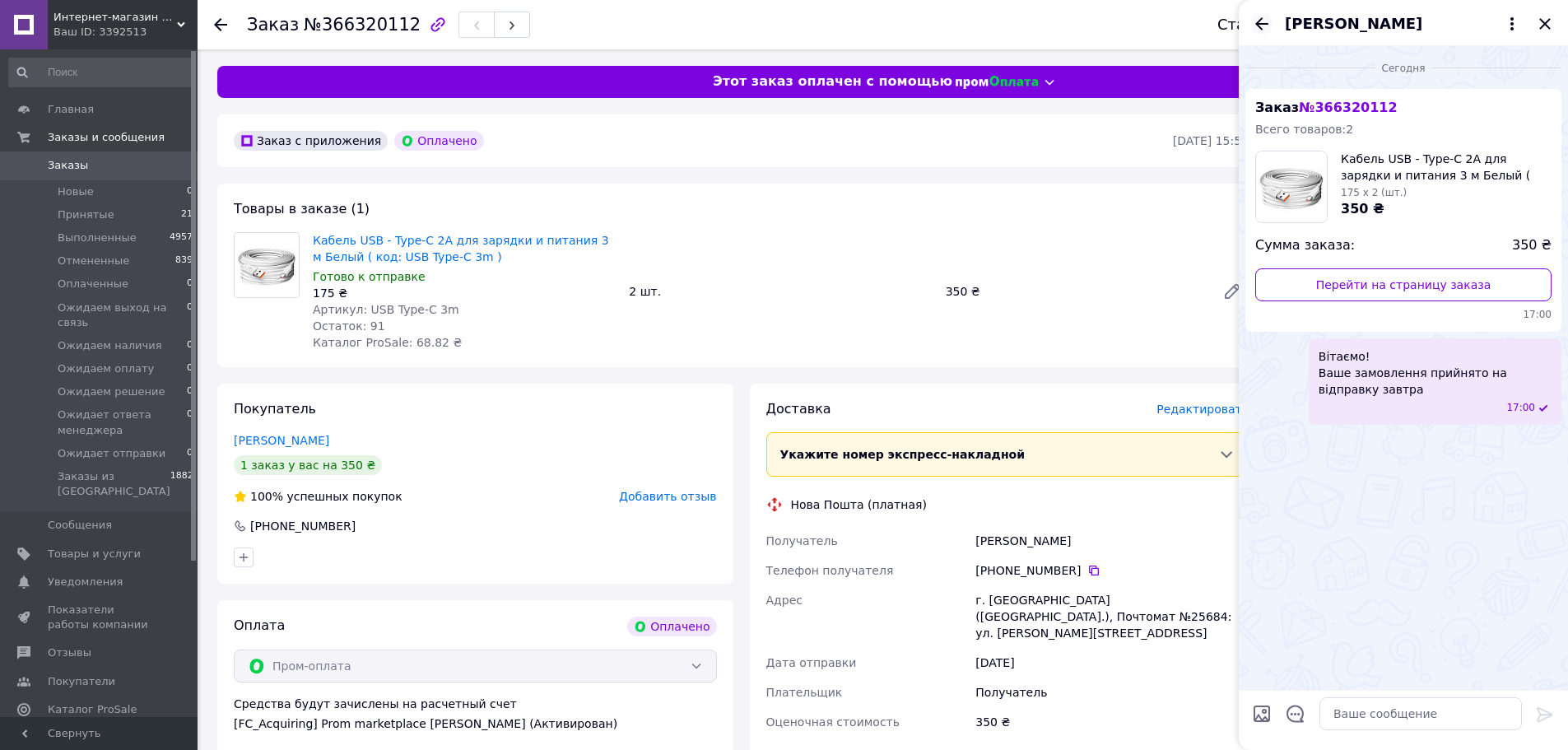
click at [1261, 21] on icon "Назад" at bounding box center [1262, 24] width 20 height 20
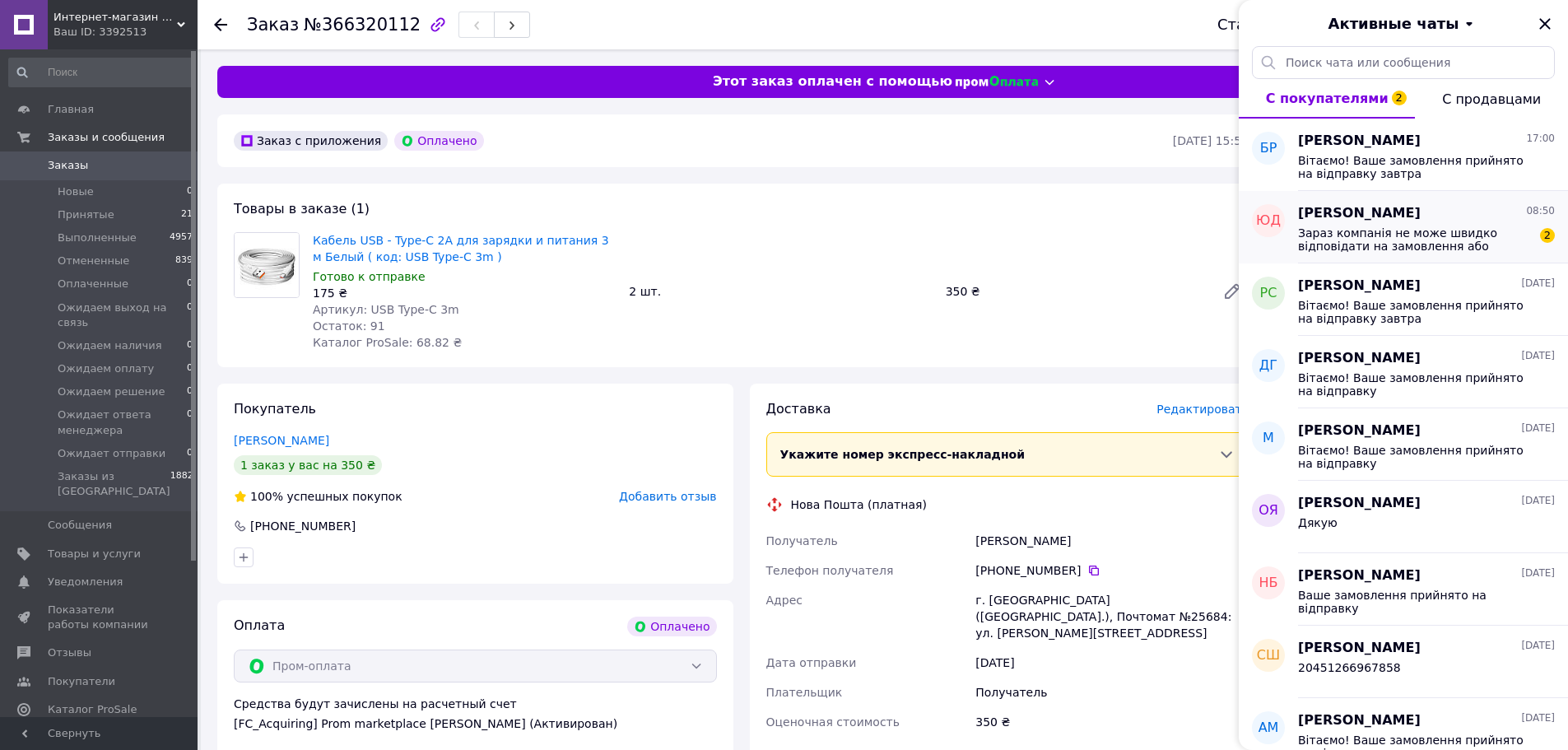
click at [1405, 244] on span "Зараз компанія не може швидко відповідати на замовлення або повідомлення, оскіл…" at bounding box center [1415, 239] width 234 height 26
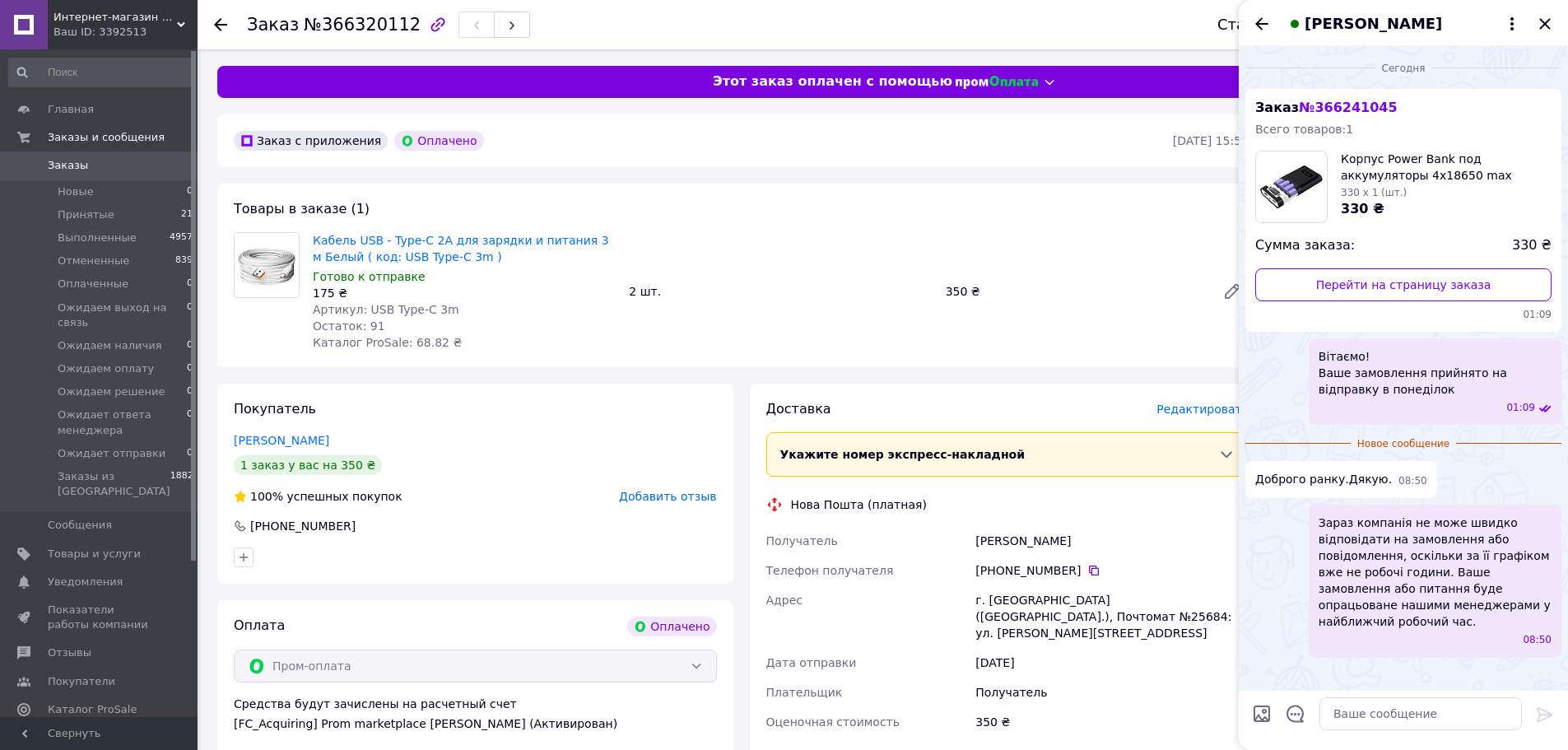
drag, startPoint x: 1259, startPoint y: 16, endPoint x: 1268, endPoint y: 19, distance: 9.5
click at [1259, 16] on icon "Назад" at bounding box center [1262, 24] width 20 height 20
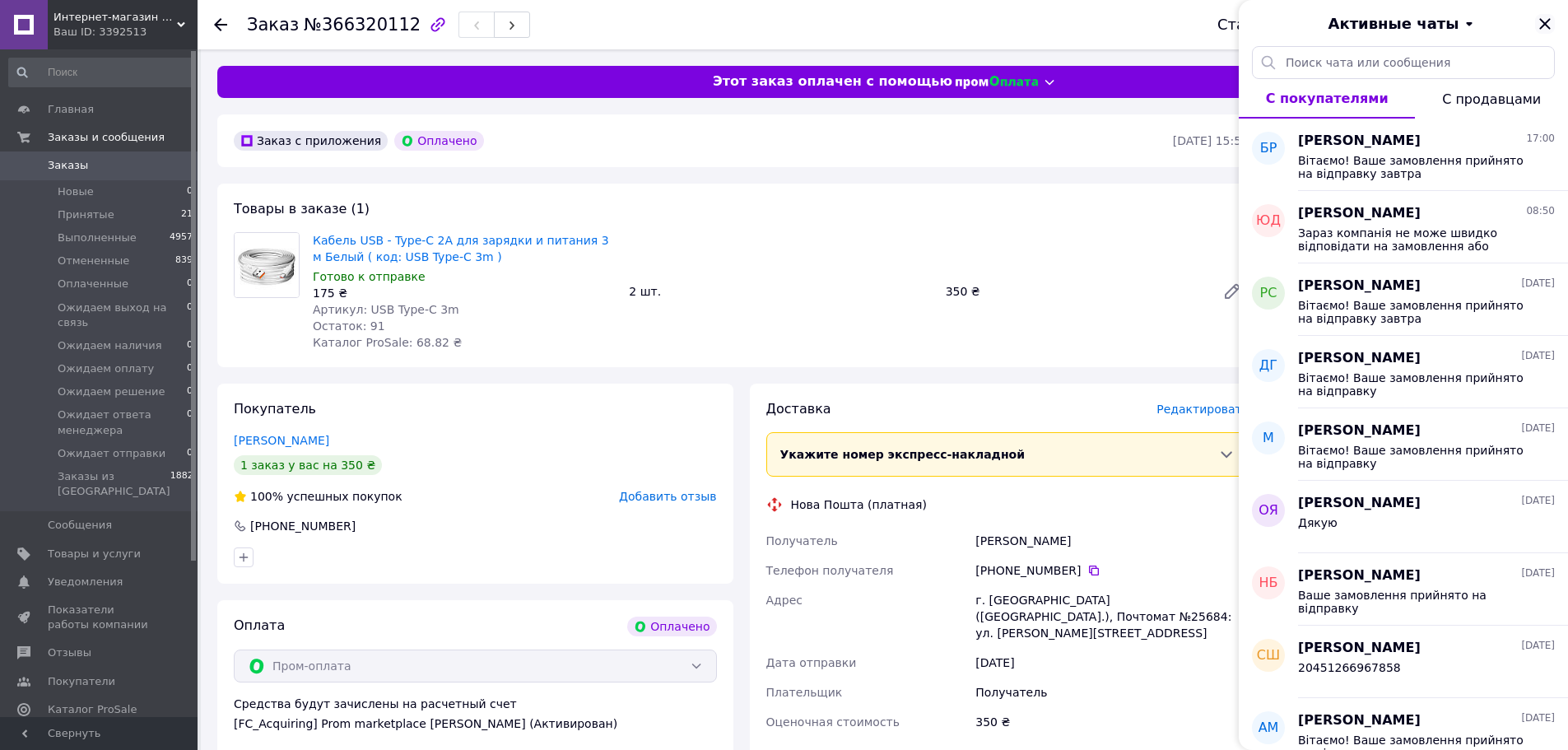
click at [1548, 23] on icon "Закрыть" at bounding box center [1545, 24] width 20 height 20
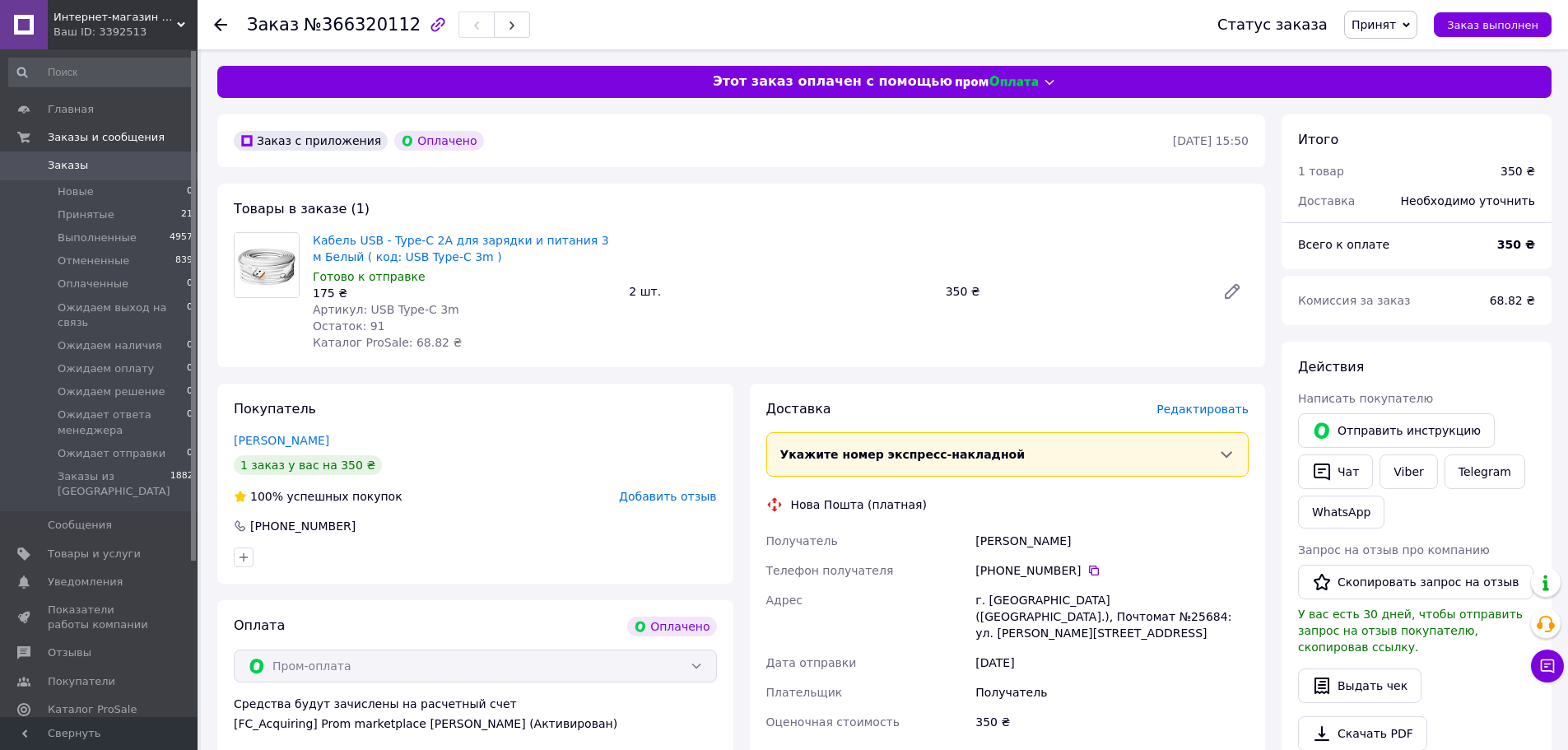
click at [352, 22] on span "№366320112" at bounding box center [363, 24] width 117 height 20
copy span "366320112"
